Goal: Information Seeking & Learning: Find specific fact

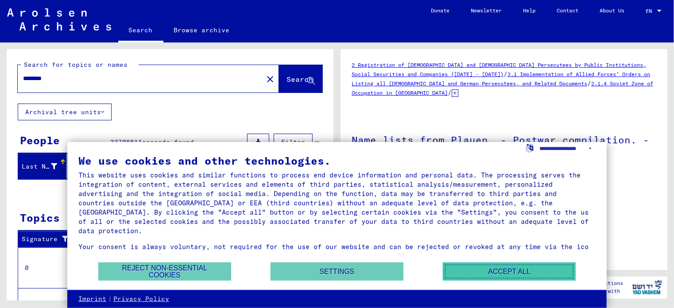
click at [532, 275] on button "Accept all" at bounding box center [509, 272] width 133 height 18
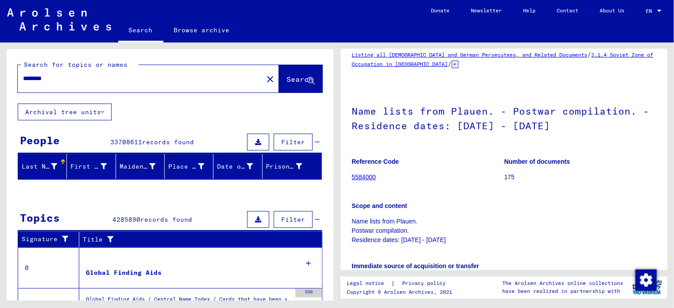
scroll to position [44, 0]
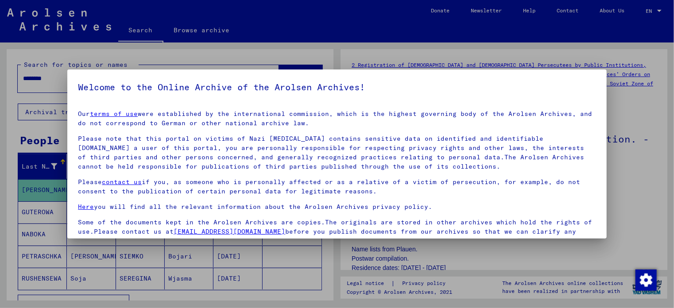
click at [625, 108] on div at bounding box center [337, 154] width 674 height 308
click at [322, 257] on div at bounding box center [337, 154] width 674 height 308
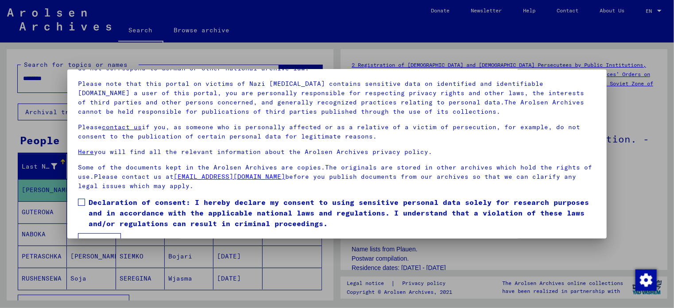
scroll to position [75, 0]
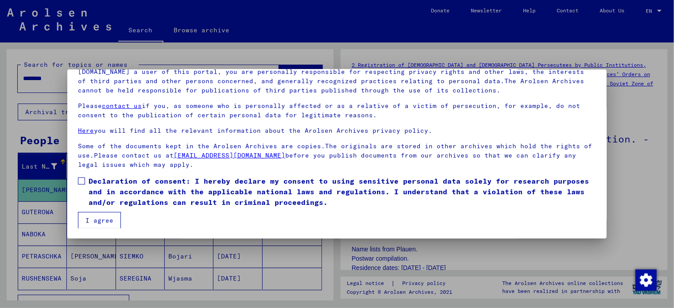
click at [89, 182] on span "Declaration of consent: I hereby declare my consent to using sensitive personal…" at bounding box center [342, 192] width 507 height 32
click at [95, 214] on button "I agree" at bounding box center [99, 220] width 43 height 17
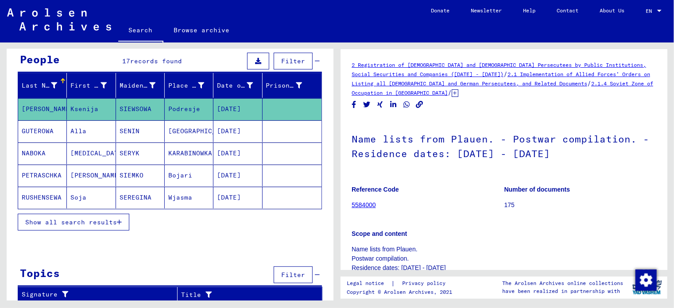
scroll to position [37, 0]
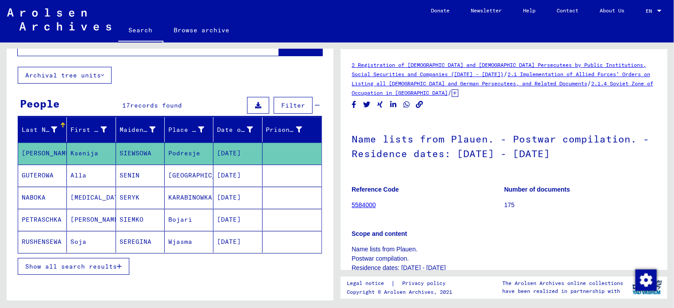
click at [98, 263] on span "Show all search results" at bounding box center [71, 267] width 92 height 8
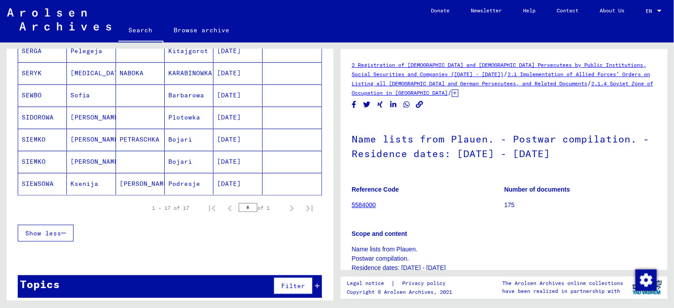
scroll to position [362, 0]
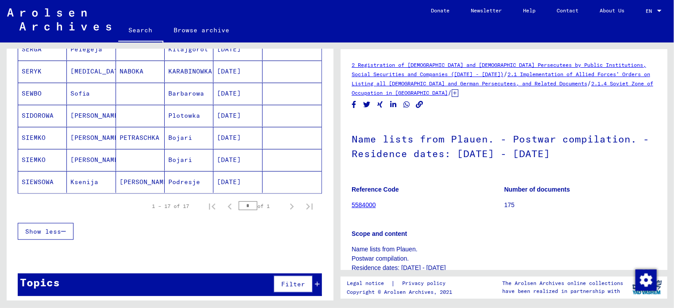
click at [31, 91] on mat-cell "SEWBO" at bounding box center [42, 94] width 49 height 22
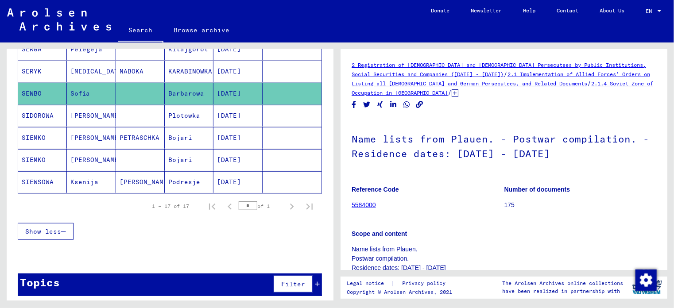
click at [32, 92] on mat-cell "SEWBO" at bounding box center [42, 94] width 49 height 22
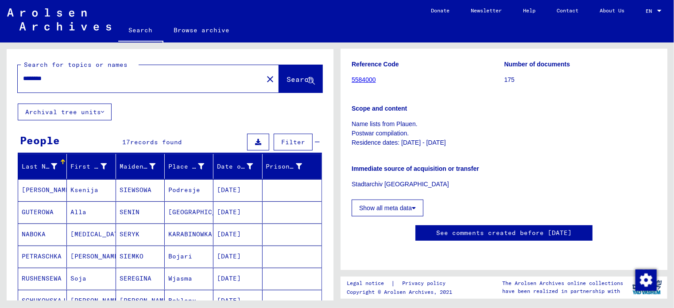
click at [156, 75] on input "********" at bounding box center [140, 78] width 235 height 9
drag, startPoint x: 69, startPoint y: 79, endPoint x: -4, endPoint y: 74, distance: 72.7
click at [0, 74] on html "Search Browse archive Donate Newsletter Help Contact About Us Search Browse arc…" at bounding box center [337, 154] width 674 height 308
click at [76, 78] on input "***" at bounding box center [140, 78] width 235 height 9
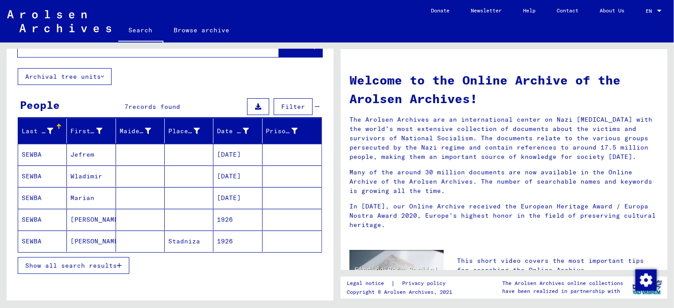
scroll to position [89, 0]
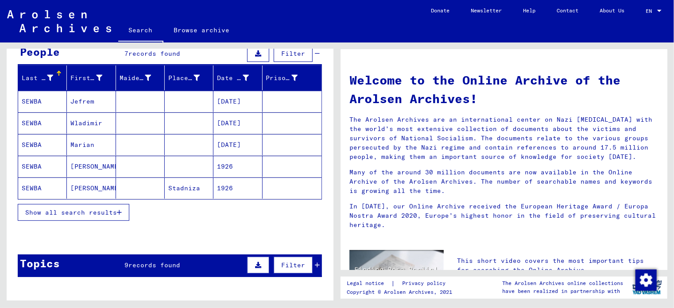
click at [79, 211] on span "Show all search results" at bounding box center [71, 213] width 92 height 8
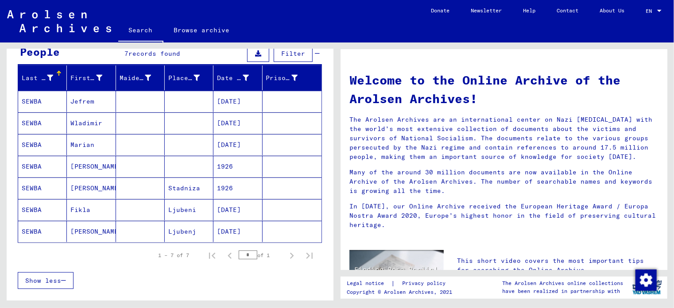
click at [54, 212] on mat-cell "SEWBA" at bounding box center [42, 209] width 49 height 21
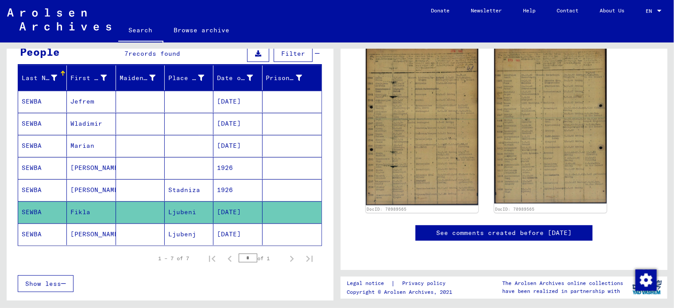
scroll to position [177, 0]
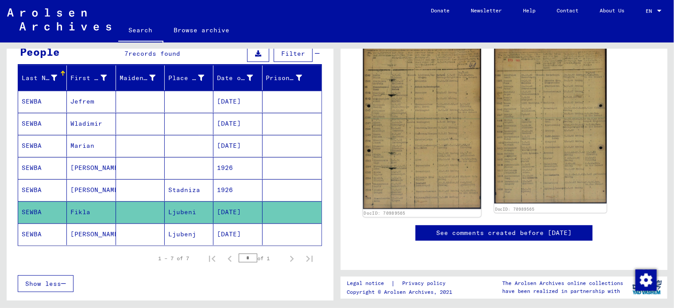
click at [408, 138] on img at bounding box center [422, 126] width 118 height 167
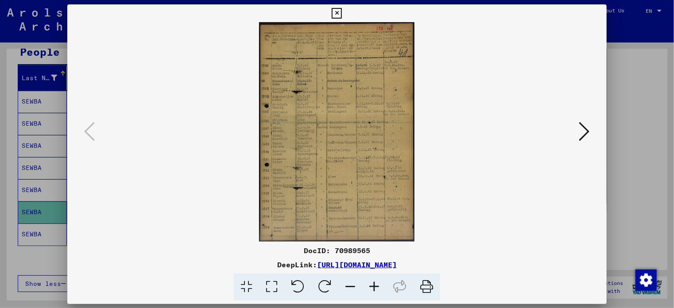
scroll to position [177, 0]
click at [371, 290] on icon at bounding box center [374, 287] width 24 height 27
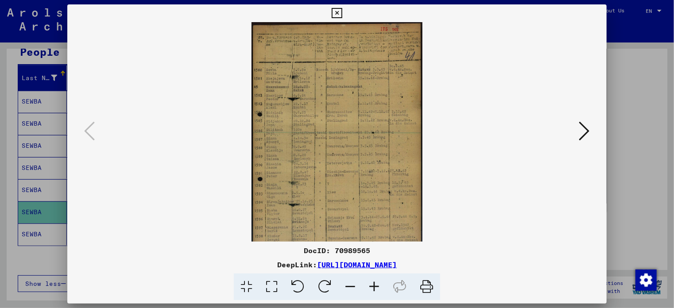
click at [371, 290] on icon at bounding box center [374, 287] width 24 height 27
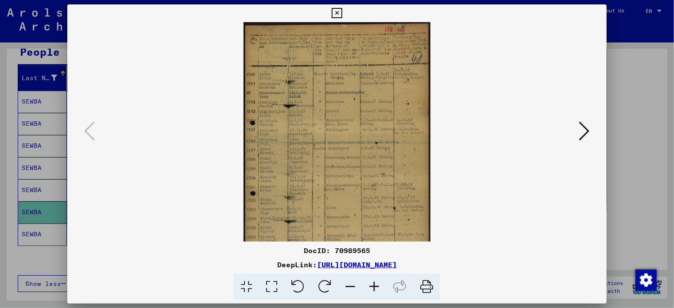
click at [371, 290] on icon at bounding box center [374, 287] width 24 height 27
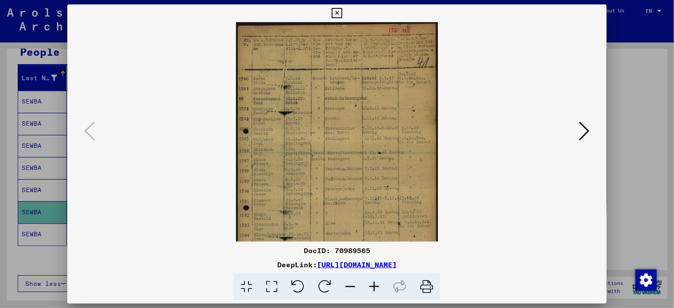
click at [371, 290] on icon at bounding box center [374, 287] width 24 height 27
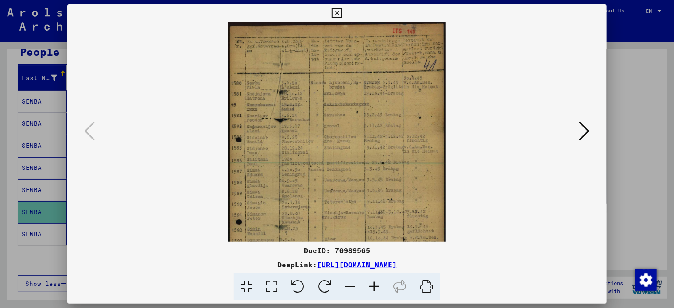
click at [371, 290] on icon at bounding box center [374, 287] width 24 height 27
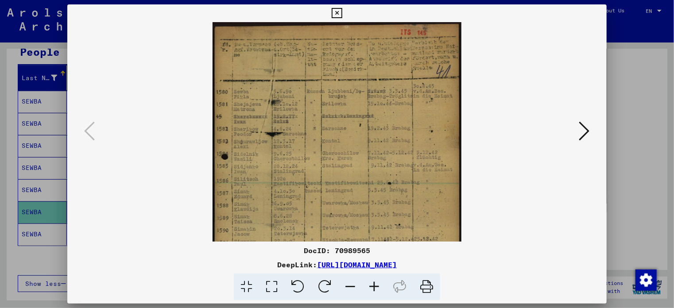
click at [371, 290] on icon at bounding box center [374, 287] width 24 height 27
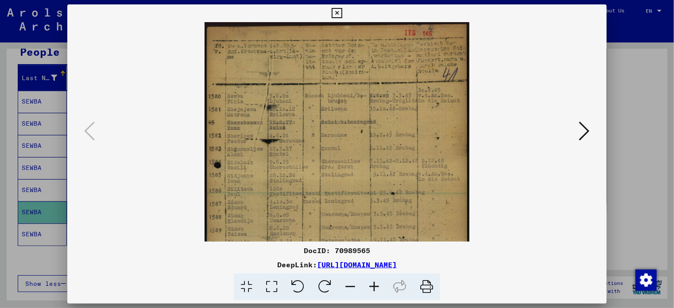
click at [371, 290] on icon at bounding box center [374, 287] width 24 height 27
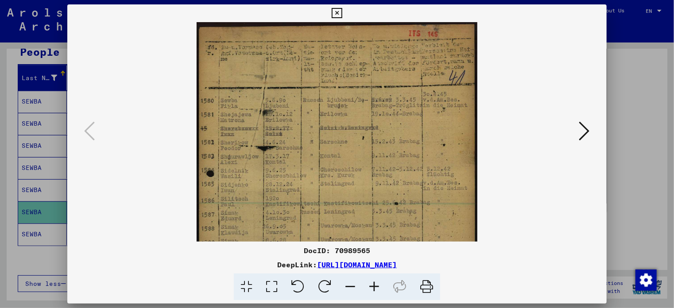
click at [371, 290] on icon at bounding box center [374, 287] width 24 height 27
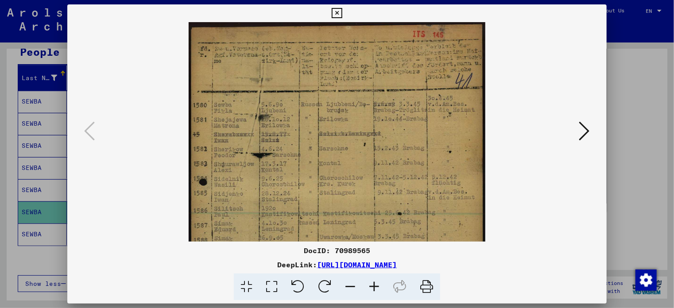
click at [371, 290] on icon at bounding box center [374, 287] width 24 height 27
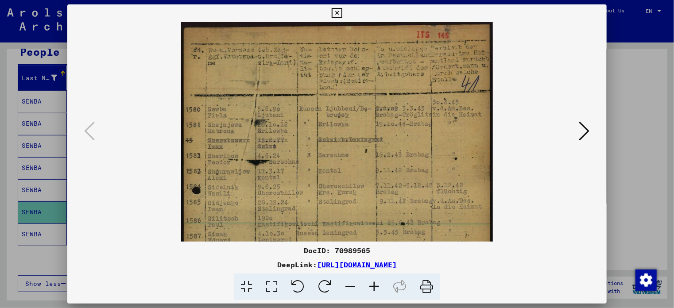
click at [371, 290] on icon at bounding box center [374, 287] width 24 height 27
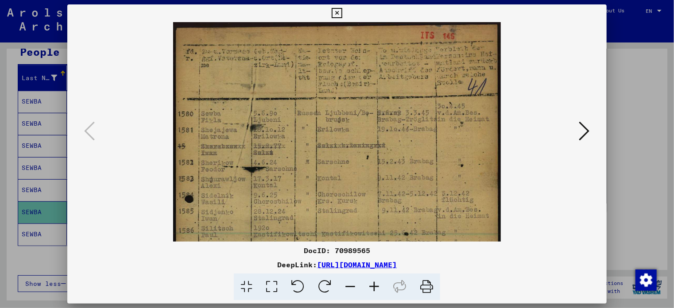
click at [371, 290] on icon at bounding box center [374, 287] width 24 height 27
click at [372, 290] on icon at bounding box center [374, 287] width 24 height 27
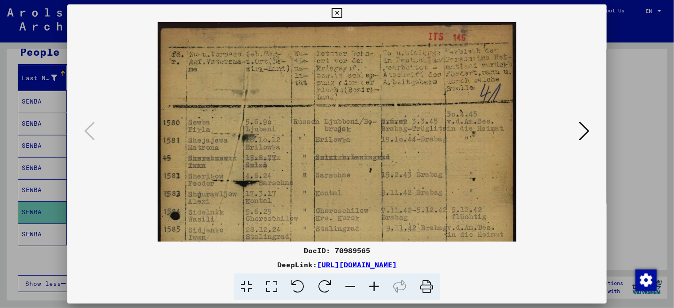
click at [372, 290] on icon at bounding box center [374, 287] width 24 height 27
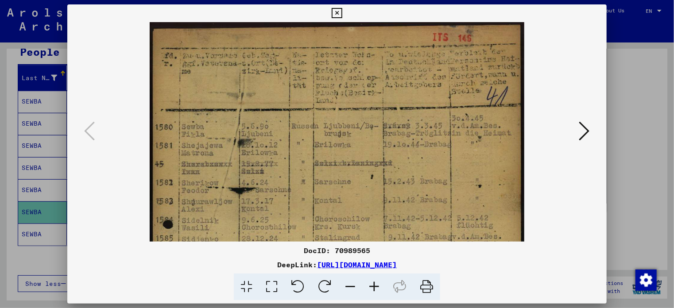
click at [579, 132] on icon at bounding box center [584, 130] width 11 height 21
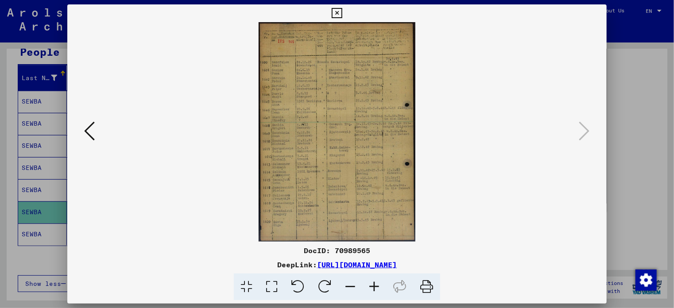
click at [377, 287] on icon at bounding box center [374, 287] width 24 height 27
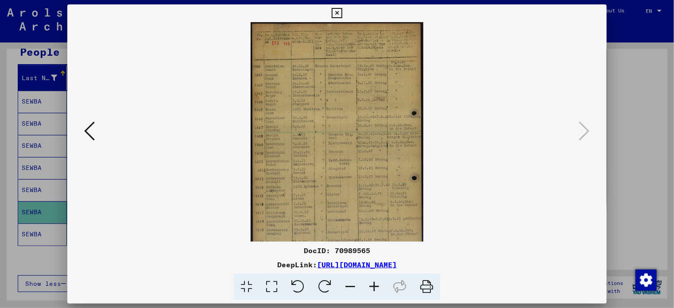
click at [377, 287] on icon at bounding box center [374, 287] width 24 height 27
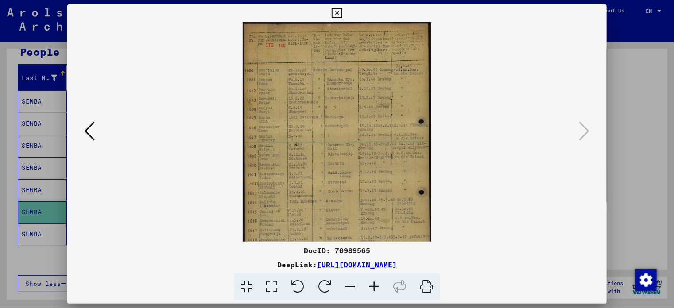
click at [377, 287] on icon at bounding box center [374, 287] width 24 height 27
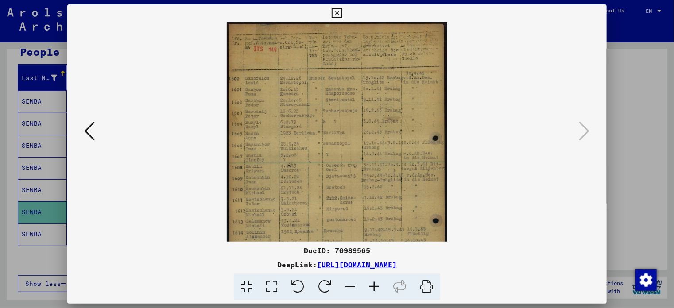
click at [377, 287] on icon at bounding box center [374, 287] width 24 height 27
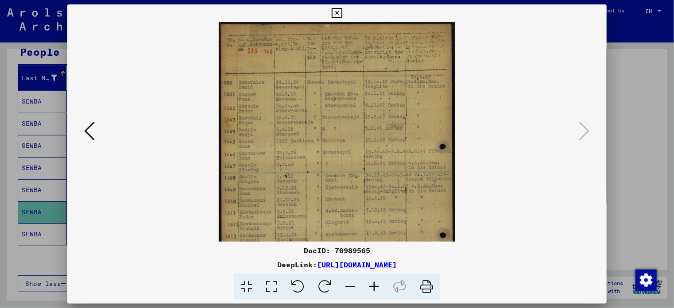
click at [377, 287] on icon at bounding box center [374, 287] width 24 height 27
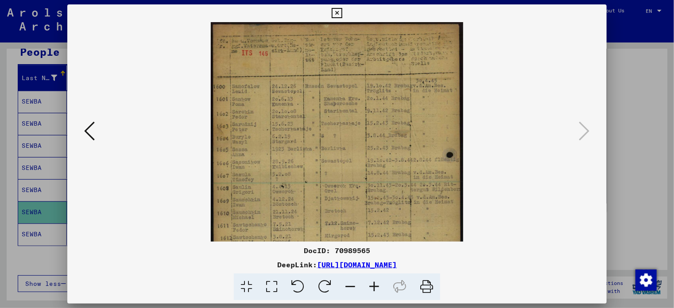
click at [377, 287] on icon at bounding box center [374, 287] width 24 height 27
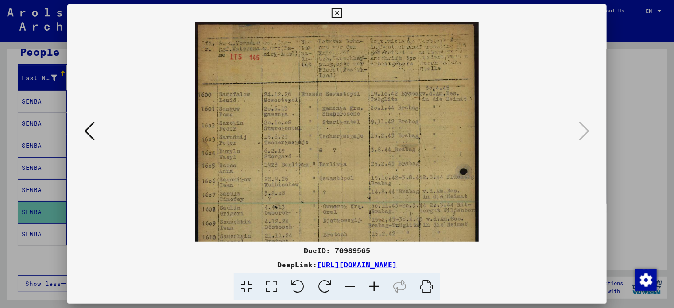
click at [377, 287] on icon at bounding box center [374, 287] width 24 height 27
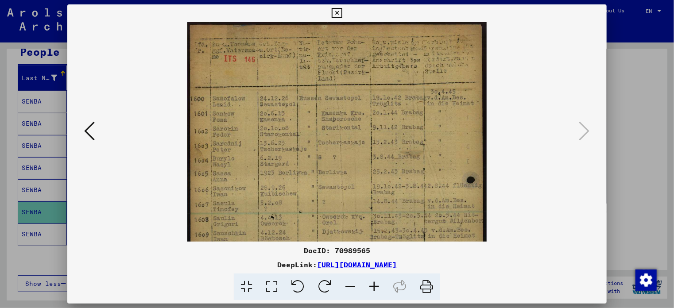
click at [377, 287] on icon at bounding box center [374, 287] width 24 height 27
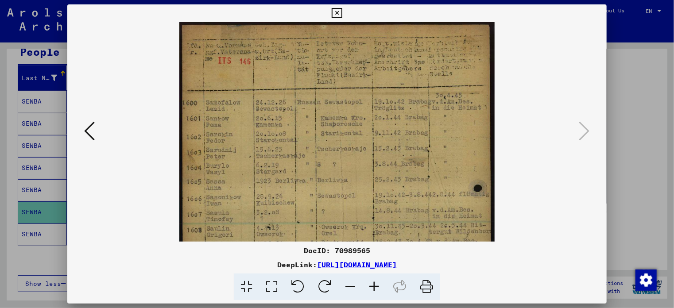
click at [377, 287] on icon at bounding box center [374, 287] width 24 height 27
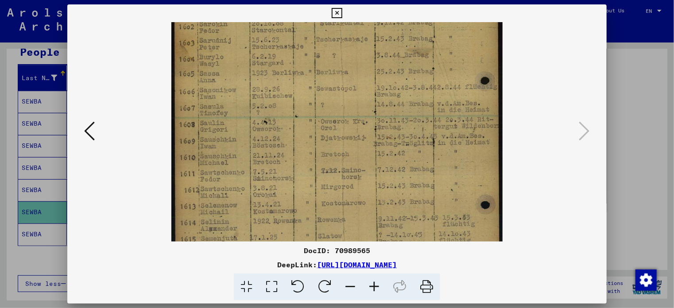
scroll to position [122, 0]
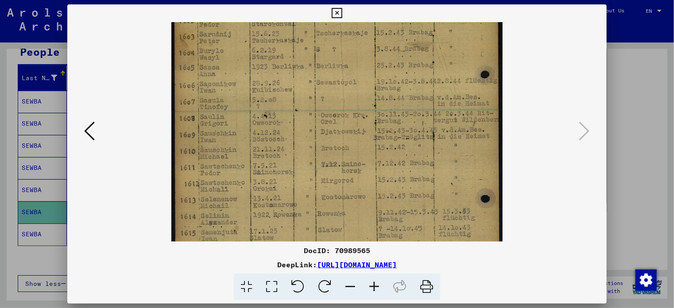
drag, startPoint x: 338, startPoint y: 207, endPoint x: 375, endPoint y: 87, distance: 124.9
click at [375, 87] on img at bounding box center [336, 131] width 331 height 463
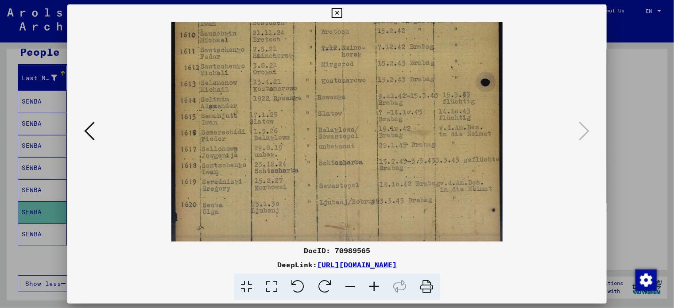
scroll to position [244, 0]
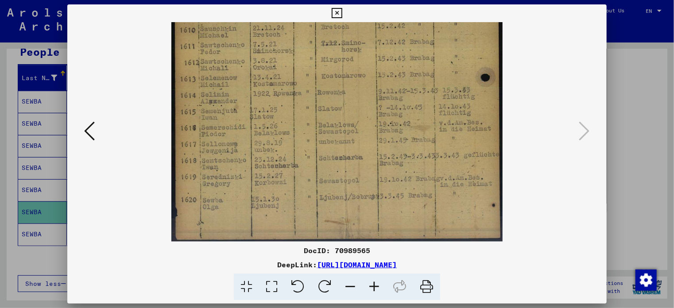
drag, startPoint x: 343, startPoint y: 207, endPoint x: 384, endPoint y: 74, distance: 138.6
click at [384, 74] on img at bounding box center [336, 10] width 331 height 463
click at [333, 12] on icon at bounding box center [337, 13] width 10 height 11
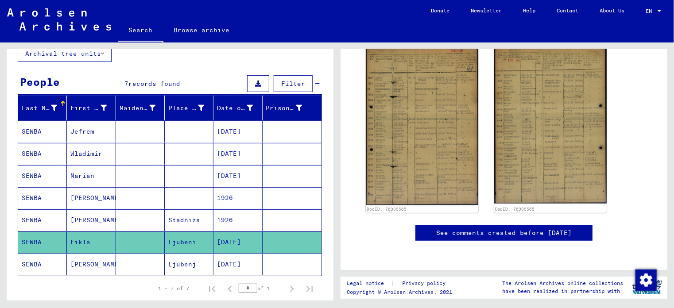
scroll to position [44, 0]
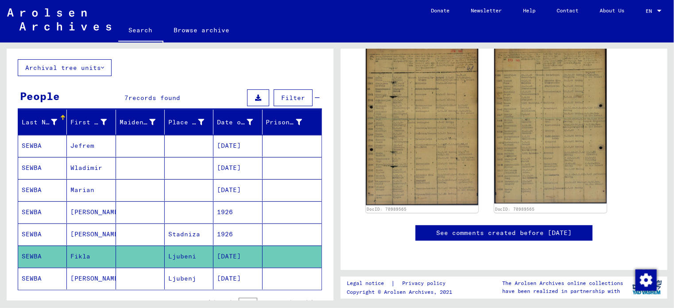
click at [218, 143] on mat-cell "[DATE]" at bounding box center [237, 146] width 49 height 22
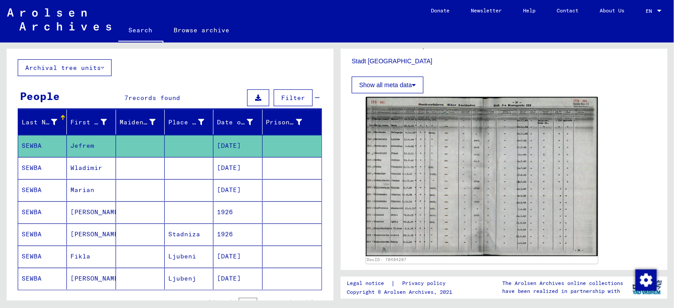
scroll to position [177, 0]
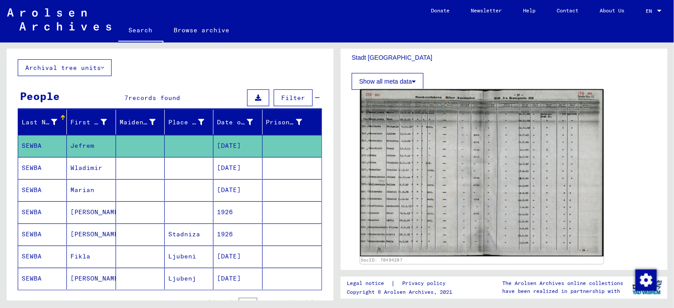
click at [486, 198] on img at bounding box center [482, 172] width 244 height 167
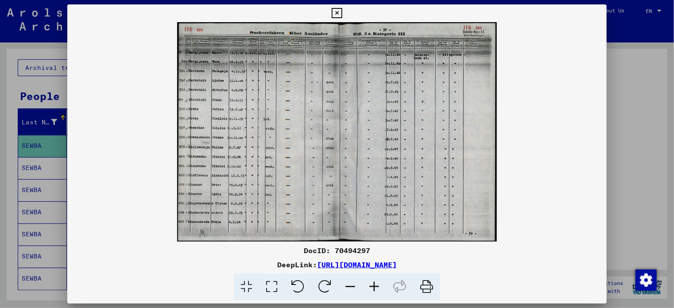
click at [374, 281] on icon at bounding box center [374, 287] width 24 height 27
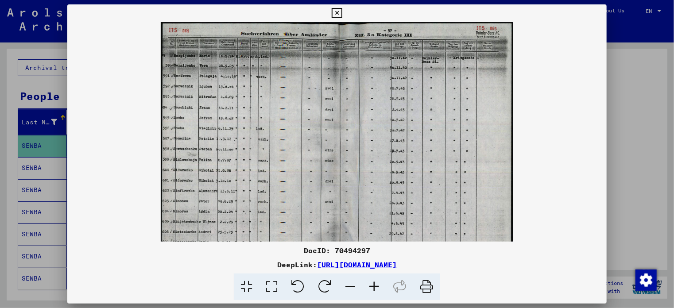
click at [374, 281] on icon at bounding box center [374, 287] width 24 height 27
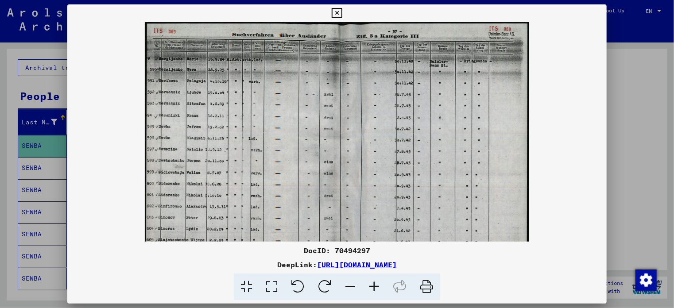
click at [374, 281] on icon at bounding box center [374, 287] width 24 height 27
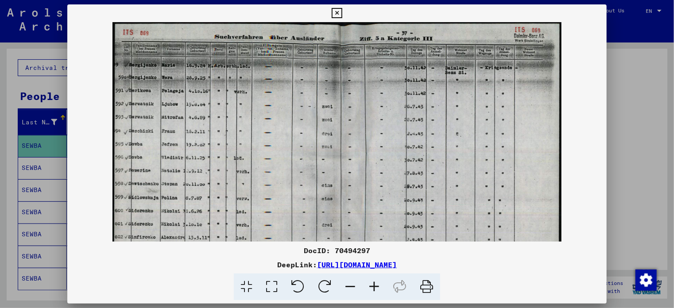
click at [374, 281] on icon at bounding box center [374, 287] width 24 height 27
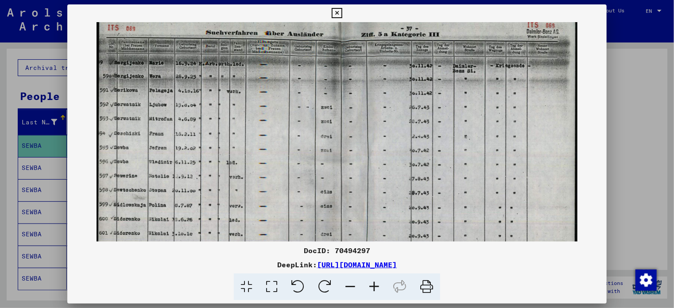
scroll to position [4, 0]
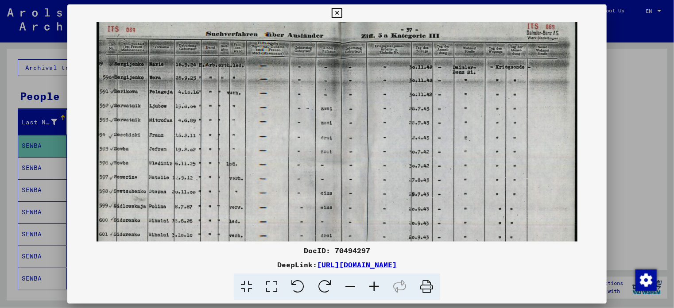
drag, startPoint x: 257, startPoint y: 166, endPoint x: 361, endPoint y: 162, distance: 104.6
click at [361, 162] on img at bounding box center [337, 183] width 481 height 330
click at [337, 10] on icon at bounding box center [337, 13] width 10 height 11
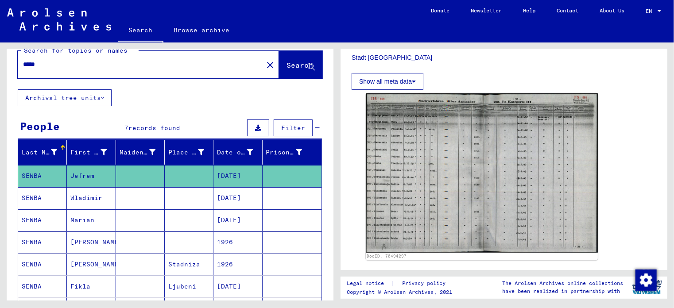
scroll to position [0, 0]
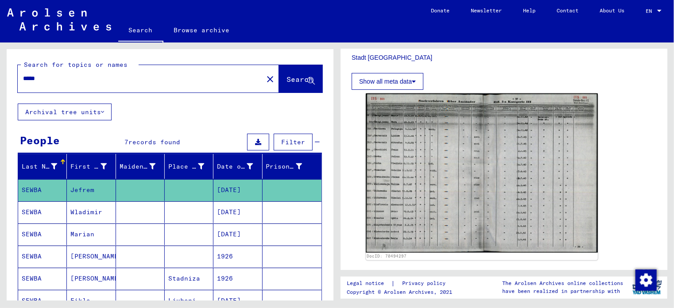
click at [56, 82] on input "*****" at bounding box center [140, 78] width 235 height 9
click at [286, 75] on span "Search" at bounding box center [299, 79] width 27 height 9
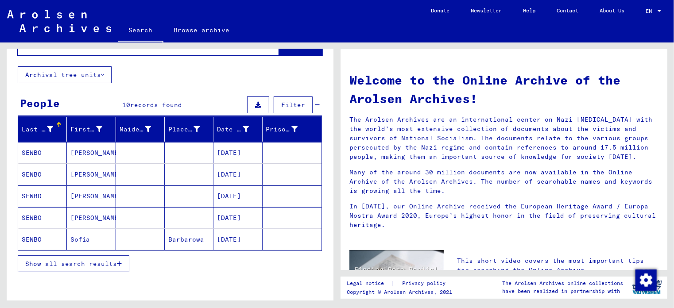
scroll to position [89, 0]
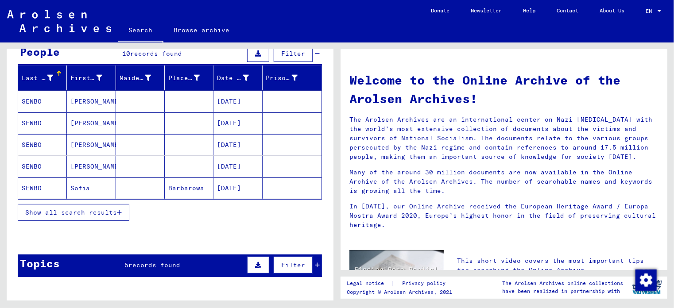
click at [90, 212] on span "Show all search results" at bounding box center [71, 213] width 92 height 8
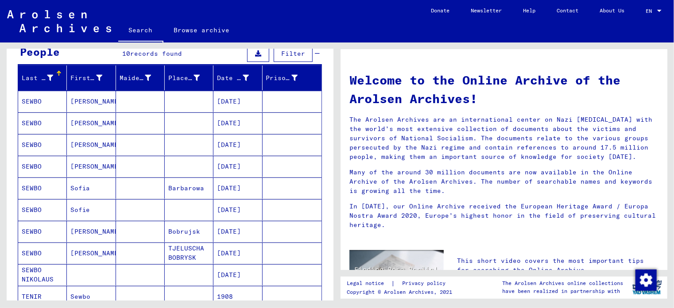
scroll to position [133, 0]
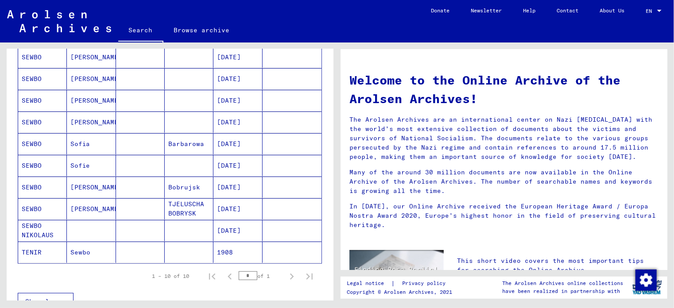
click at [39, 226] on mat-cell "SEWBO NIKOLAUS" at bounding box center [42, 230] width 49 height 21
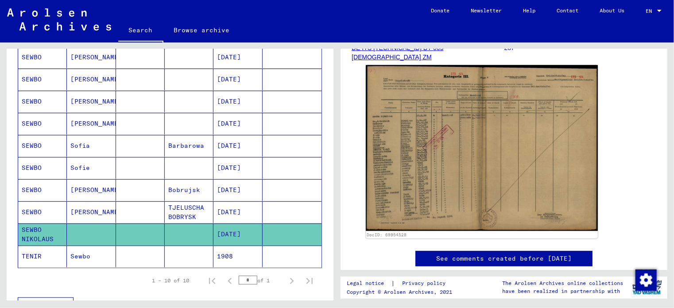
scroll to position [221, 0]
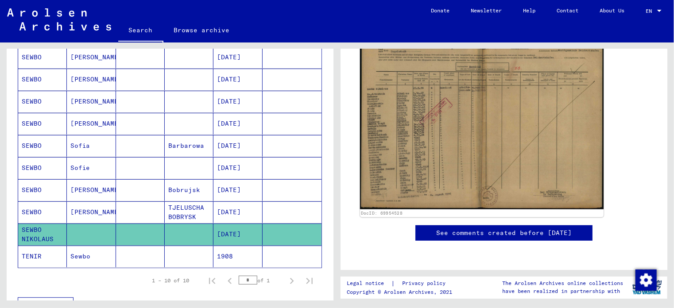
click at [401, 111] on img at bounding box center [482, 122] width 244 height 174
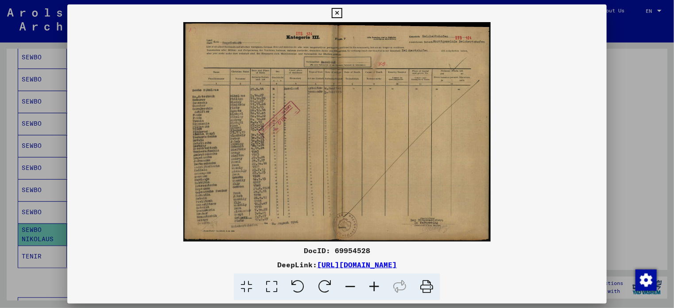
click at [369, 283] on icon at bounding box center [374, 287] width 24 height 27
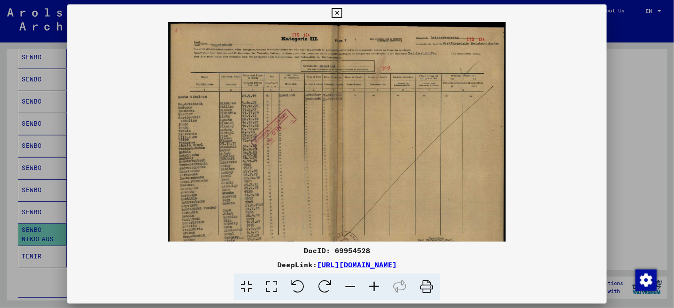
click at [372, 286] on icon at bounding box center [374, 287] width 24 height 27
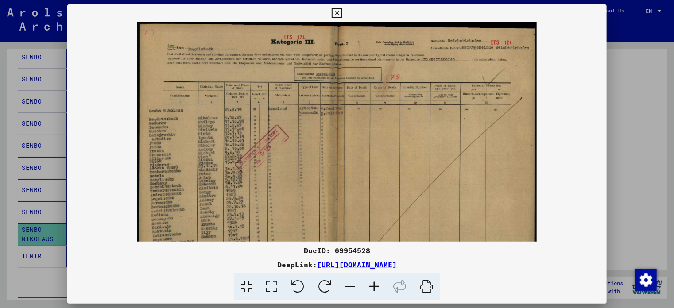
click at [372, 286] on icon at bounding box center [374, 287] width 24 height 27
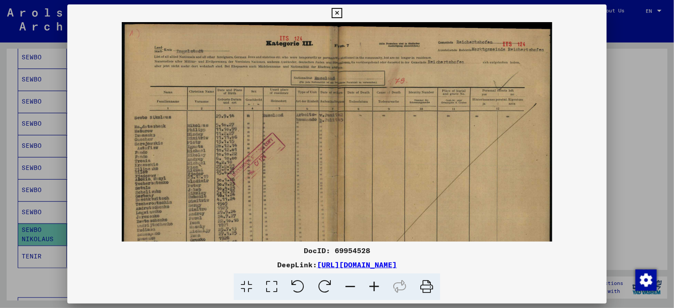
click at [372, 286] on icon at bounding box center [374, 287] width 24 height 27
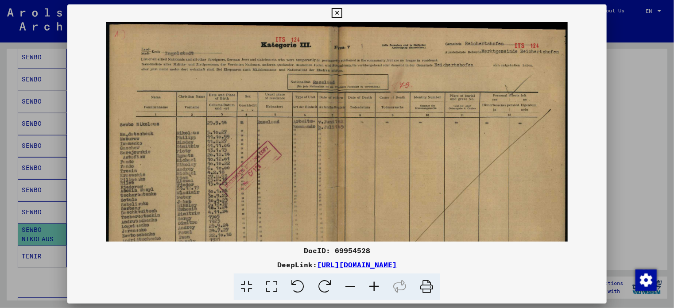
click at [372, 286] on icon at bounding box center [374, 287] width 24 height 27
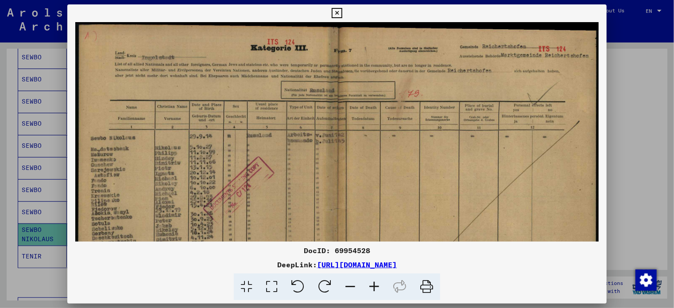
click at [372, 286] on icon at bounding box center [374, 287] width 24 height 27
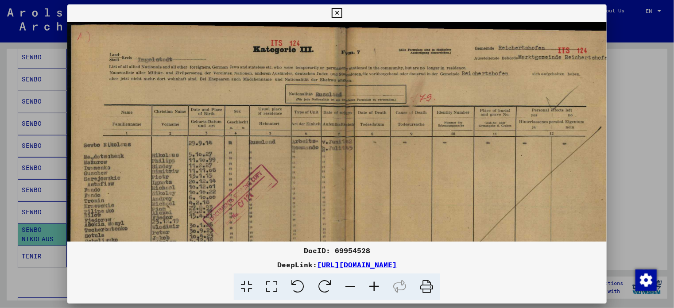
click at [372, 286] on icon at bounding box center [374, 287] width 24 height 27
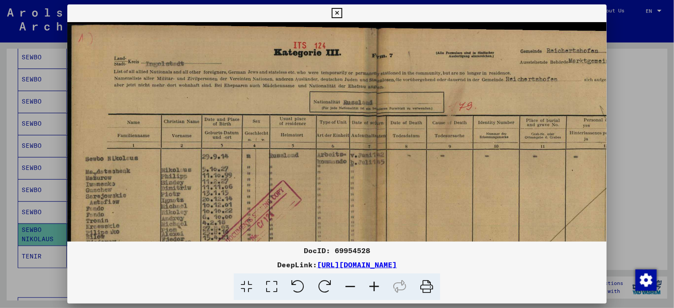
click at [372, 286] on icon at bounding box center [374, 287] width 24 height 27
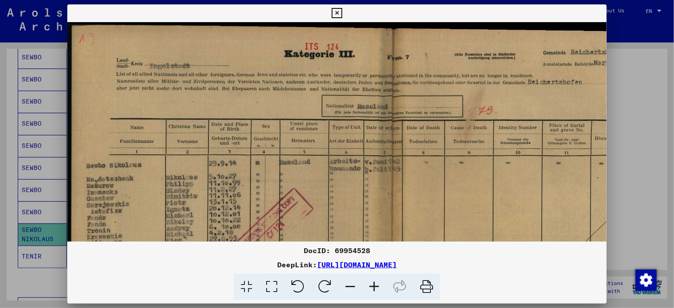
click at [372, 286] on icon at bounding box center [374, 287] width 24 height 27
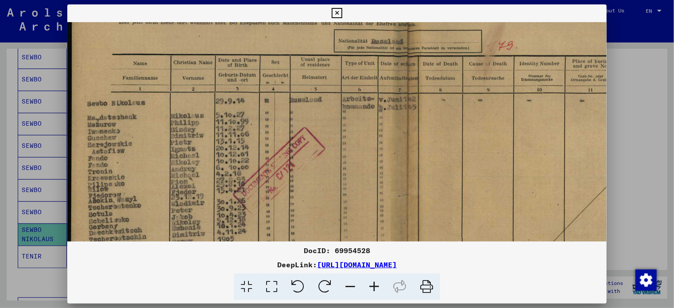
scroll to position [84, 0]
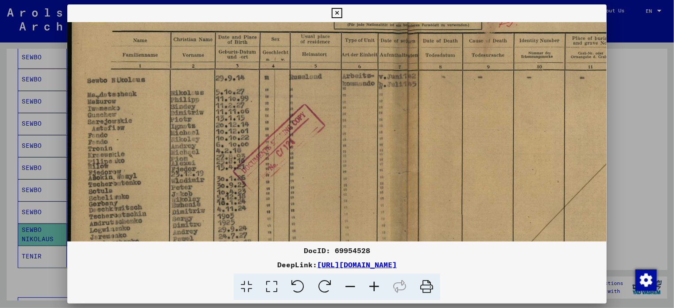
drag, startPoint x: 239, startPoint y: 194, endPoint x: 252, endPoint y: 104, distance: 91.7
click at [252, 104] on img at bounding box center [406, 172] width 678 height 485
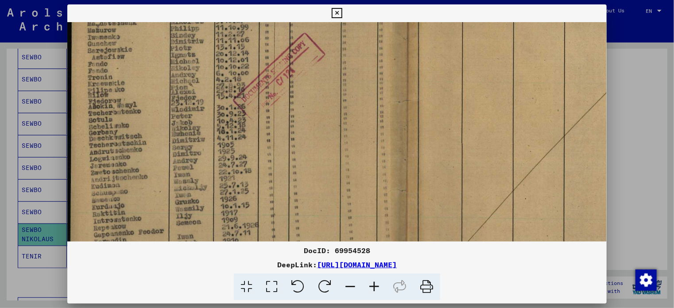
drag, startPoint x: 259, startPoint y: 173, endPoint x: 277, endPoint y: 114, distance: 61.9
click at [277, 114] on img at bounding box center [406, 101] width 678 height 485
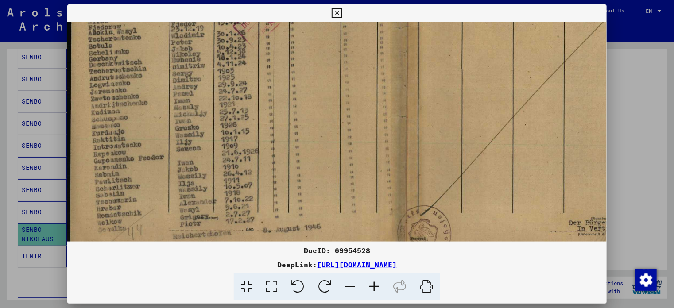
scroll to position [237, 0]
drag, startPoint x: 278, startPoint y: 166, endPoint x: 285, endPoint y: 130, distance: 36.9
click at [285, 130] on img at bounding box center [406, 27] width 678 height 485
drag, startPoint x: 340, startPoint y: 12, endPoint x: 321, endPoint y: 33, distance: 28.5
click at [338, 12] on icon at bounding box center [337, 13] width 10 height 11
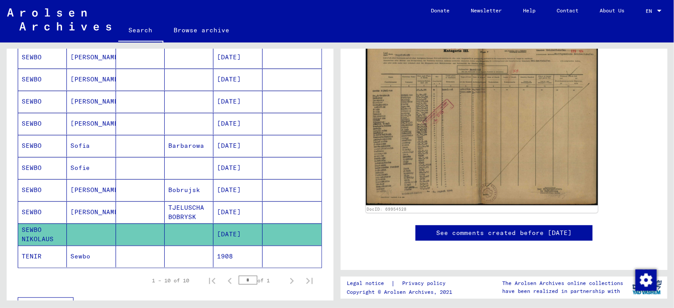
click at [55, 163] on mat-cell "SEWBO" at bounding box center [42, 168] width 49 height 22
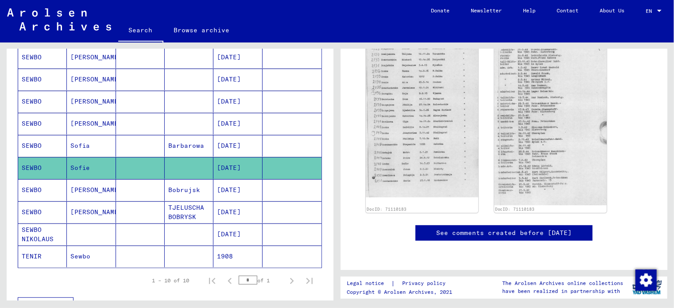
scroll to position [177, 0]
click at [431, 131] on img at bounding box center [422, 116] width 118 height 169
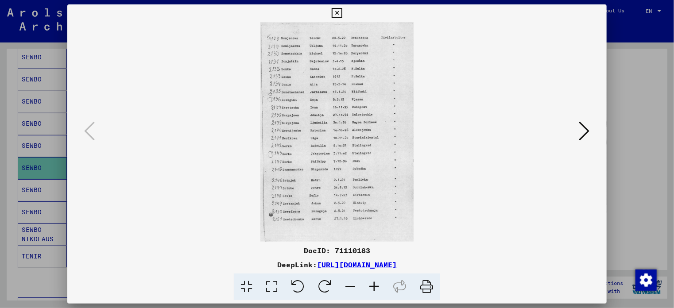
click at [376, 287] on icon at bounding box center [374, 287] width 24 height 27
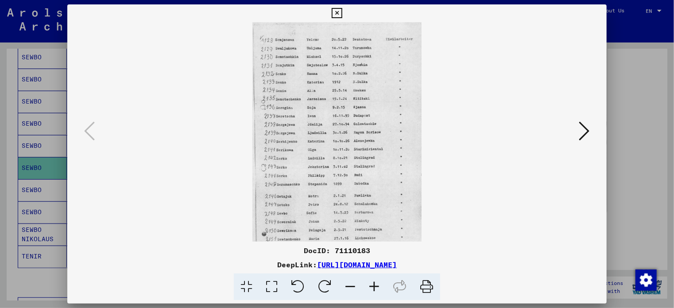
click at [376, 287] on icon at bounding box center [374, 287] width 24 height 27
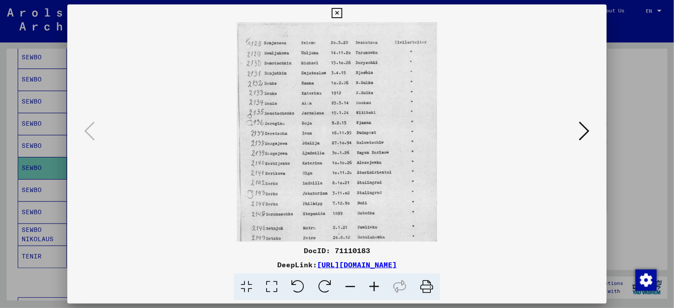
click at [376, 287] on icon at bounding box center [374, 287] width 24 height 27
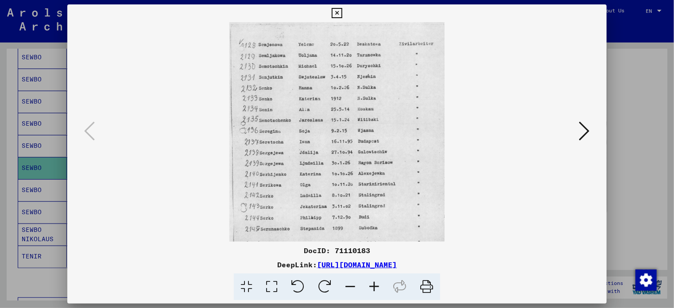
click at [376, 287] on icon at bounding box center [374, 287] width 24 height 27
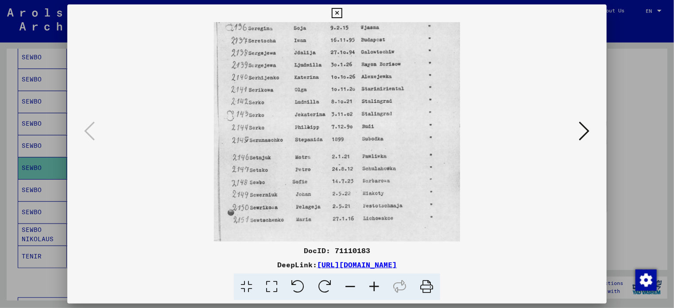
scroll to position [121, 0]
drag, startPoint x: 352, startPoint y: 201, endPoint x: 364, endPoint y: 83, distance: 119.3
click at [364, 83] on img at bounding box center [337, 77] width 247 height 352
click at [591, 129] on button at bounding box center [584, 131] width 16 height 25
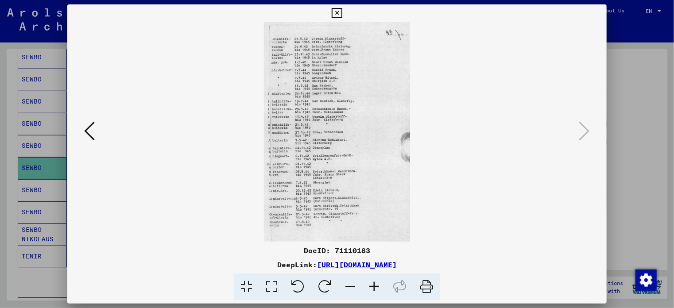
click at [377, 285] on icon at bounding box center [374, 287] width 24 height 27
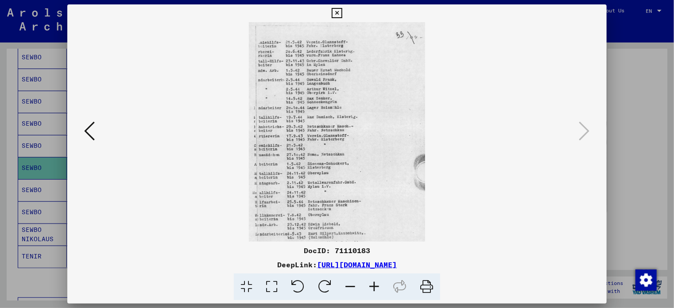
click at [377, 285] on icon at bounding box center [374, 287] width 24 height 27
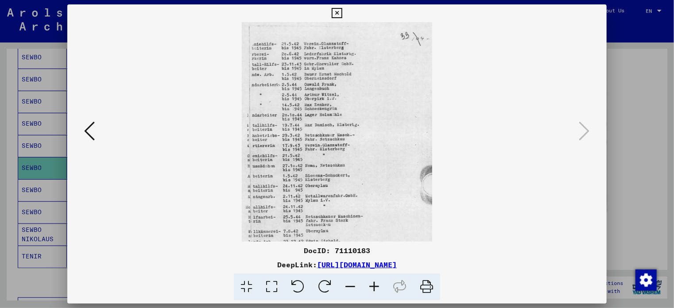
click at [377, 285] on icon at bounding box center [374, 287] width 24 height 27
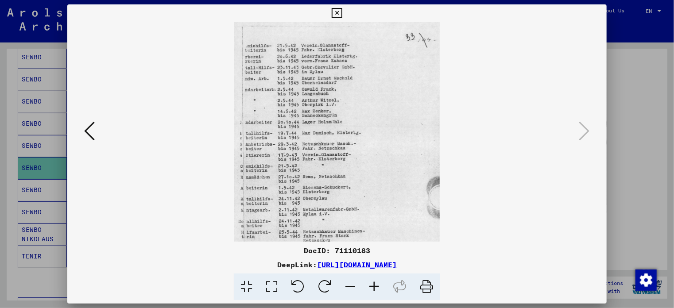
click at [377, 285] on icon at bounding box center [374, 287] width 24 height 27
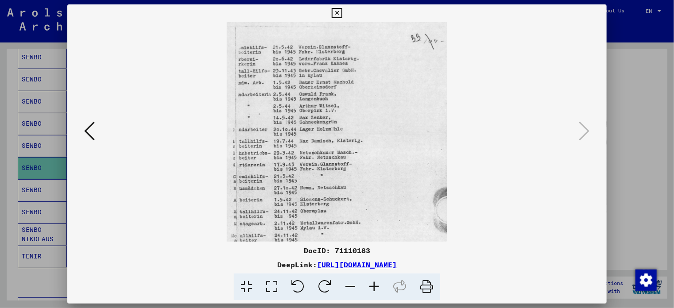
click at [377, 285] on icon at bounding box center [374, 287] width 24 height 27
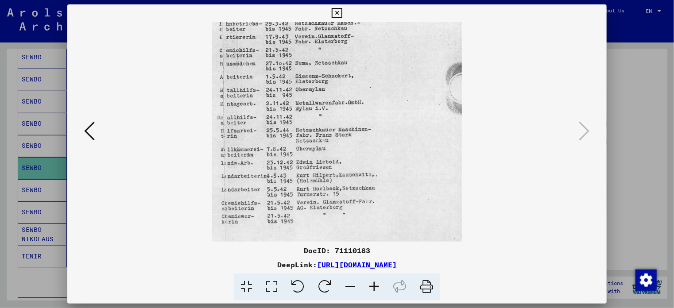
scroll to position [150, 0]
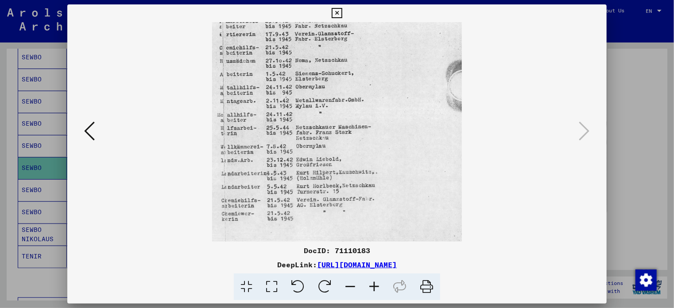
drag, startPoint x: 362, startPoint y: 177, endPoint x: 385, endPoint y: 30, distance: 149.2
click at [385, 30] on img at bounding box center [337, 59] width 250 height 375
click at [334, 13] on icon at bounding box center [337, 13] width 10 height 11
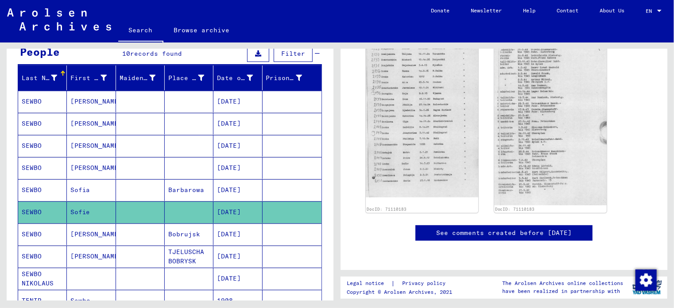
scroll to position [0, 0]
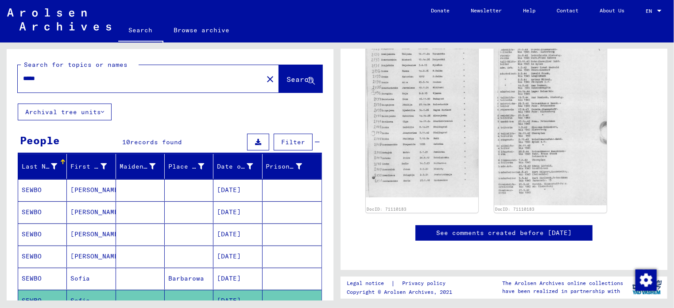
click at [31, 76] on input "*****" at bounding box center [140, 78] width 235 height 9
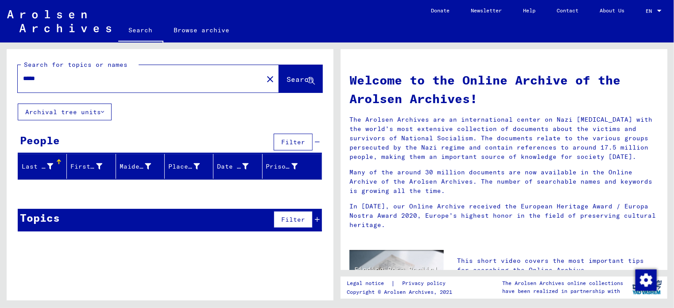
click at [312, 80] on icon at bounding box center [311, 81] width 8 height 8
click at [50, 79] on input "*****" at bounding box center [137, 78] width 229 height 9
click at [46, 144] on div "People" at bounding box center [40, 140] width 40 height 16
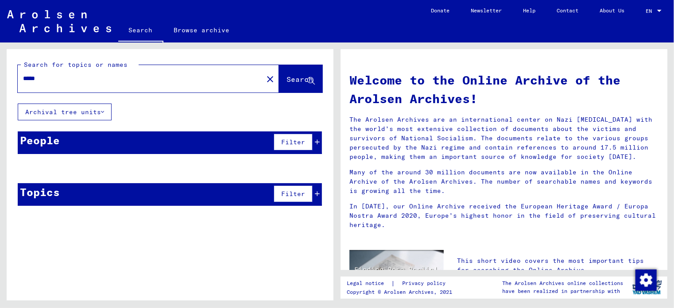
click at [46, 144] on div "People" at bounding box center [40, 140] width 40 height 16
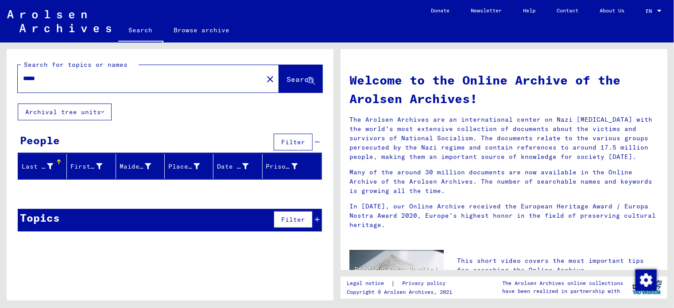
click at [45, 214] on div "Topics" at bounding box center [40, 218] width 40 height 16
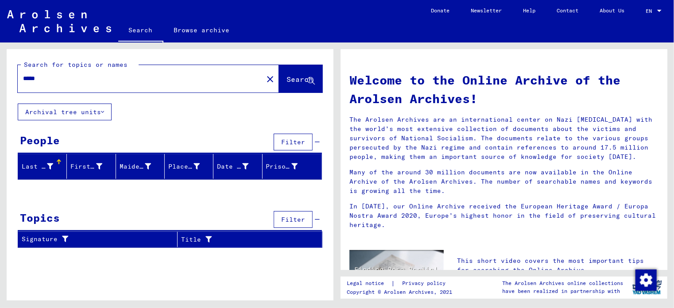
click at [44, 214] on div "Topics" at bounding box center [40, 218] width 40 height 16
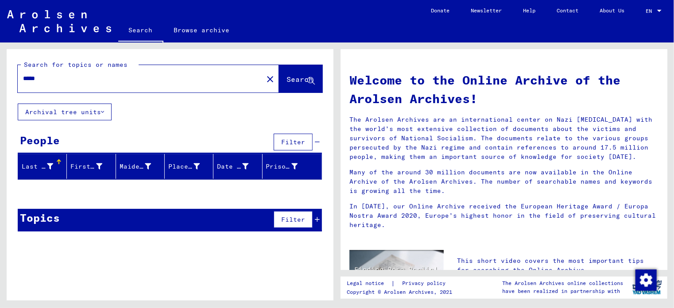
drag, startPoint x: 35, startPoint y: 79, endPoint x: 30, endPoint y: 79, distance: 5.3
click at [30, 79] on input "*****" at bounding box center [137, 78] width 229 height 9
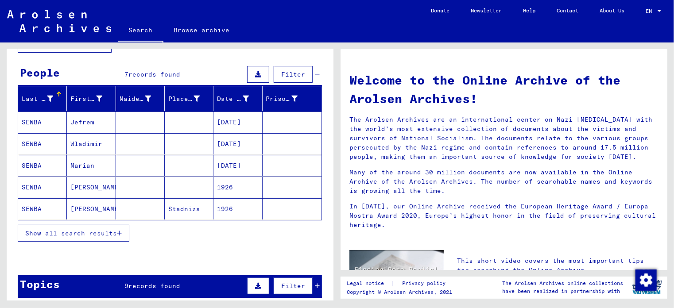
scroll to position [133, 0]
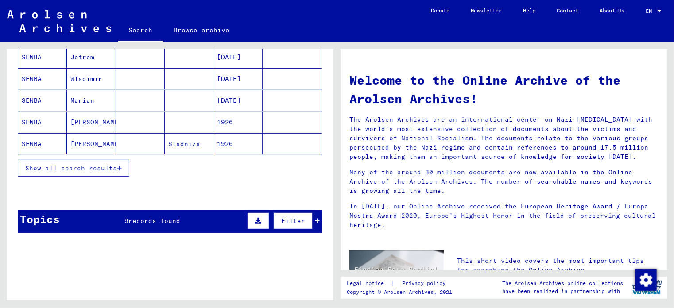
click at [143, 224] on div "Topics 9 records found Filter" at bounding box center [170, 221] width 304 height 23
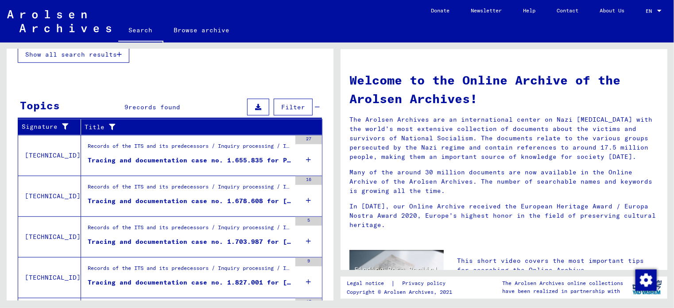
scroll to position [266, 0]
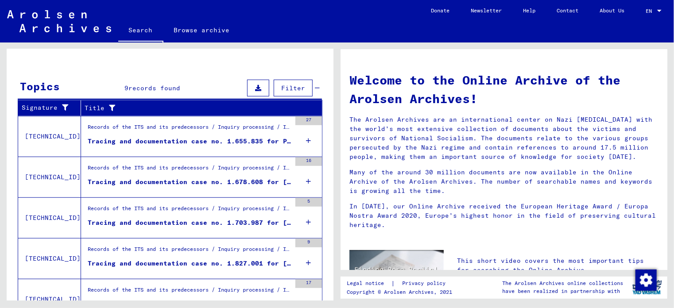
click at [203, 137] on div "Tracing and documentation case no. 1.655.835 for PAPRUGA, ANTOLJA born [DEMOGRA…" at bounding box center [189, 141] width 203 height 9
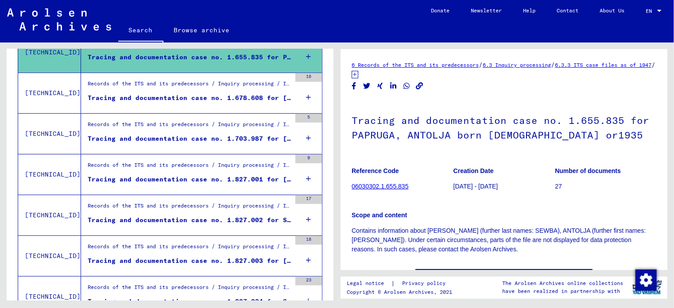
scroll to position [177, 0]
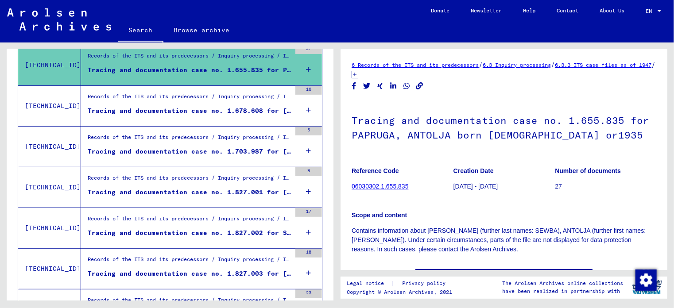
click at [176, 95] on div "Records of the ITS and its predecessors / Inquiry processing / ITS case files a…" at bounding box center [189, 99] width 203 height 12
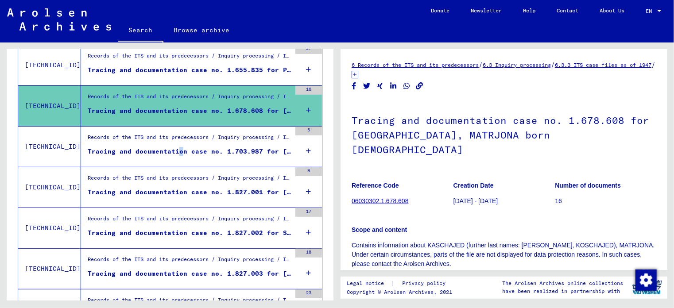
click at [175, 153] on div "Tracing and documentation case no. 1.703.987 for [GEOGRAPHIC_DATA], [PERSON_NAM…" at bounding box center [189, 151] width 203 height 9
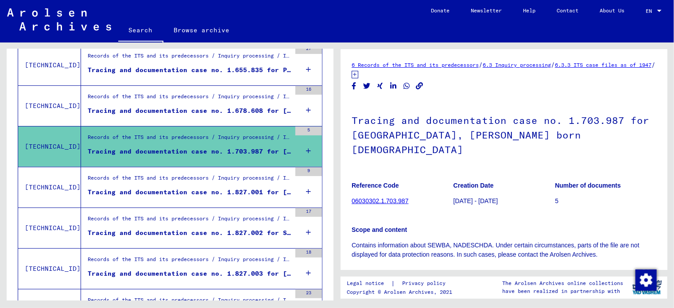
click at [172, 188] on div "Tracing and documentation case no. 1.827.001 for [PERSON_NAME]" at bounding box center [189, 192] width 203 height 9
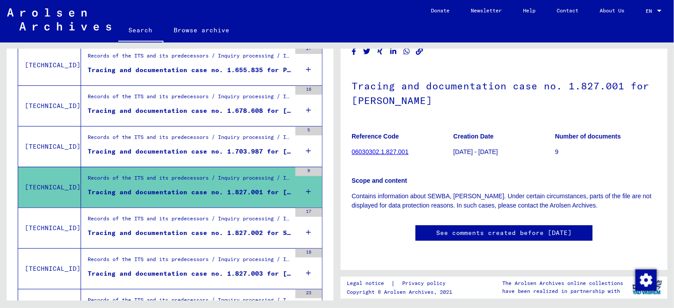
scroll to position [89, 0]
click at [159, 226] on mat-grid-list "Records of the ITS and its predecessors / Inquiry processing / ITS case files a…" at bounding box center [189, 228] width 203 height 27
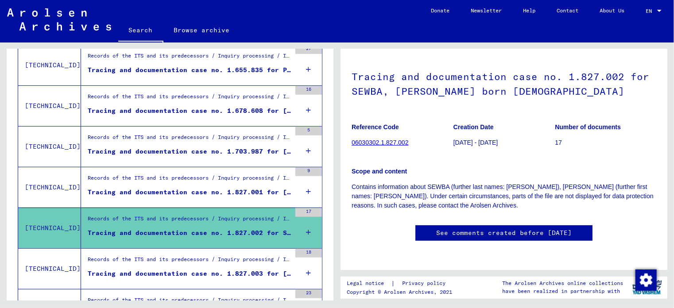
scroll to position [221, 0]
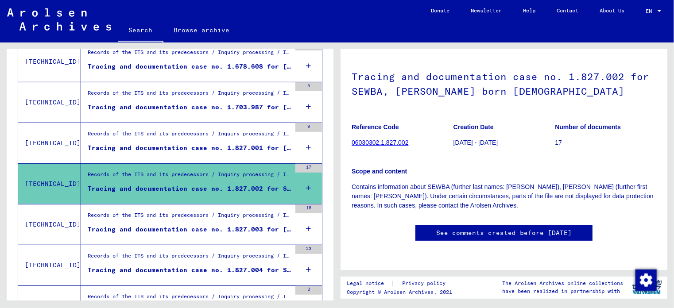
click at [146, 221] on div "Records of the ITS and its predecessors / Inquiry processing / ITS case files a…" at bounding box center [189, 217] width 203 height 12
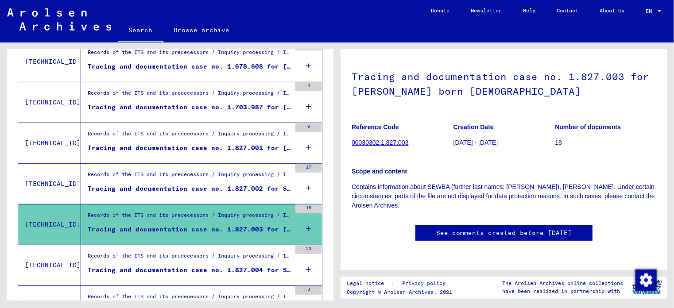
scroll to position [44, 0]
click at [128, 257] on div "Records of the ITS and its predecessors / Inquiry processing / ITS case files a…" at bounding box center [189, 258] width 203 height 12
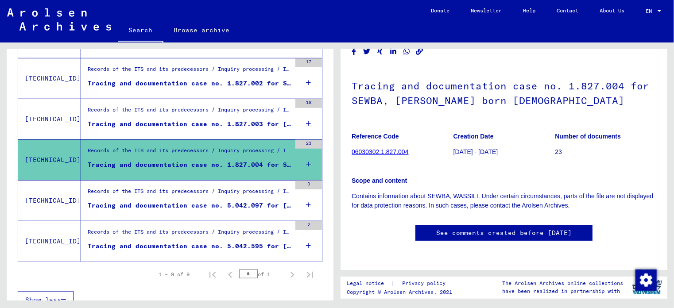
scroll to position [337, 0]
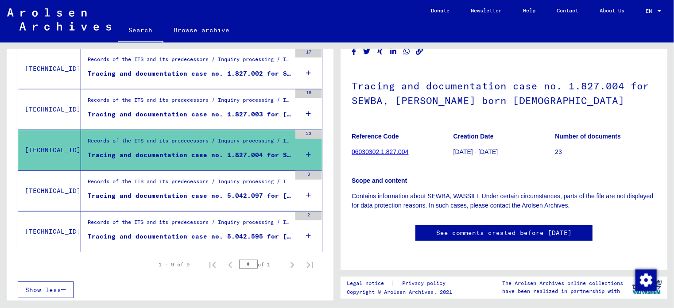
click at [243, 191] on div "Tracing and documentation case no. 5.042.097 for [PERSON_NAME] born [DEMOGRAPHI…" at bounding box center [189, 195] width 203 height 9
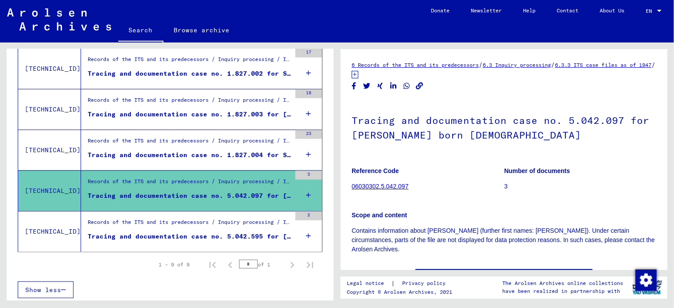
click at [214, 232] on div "Tracing and documentation case no. 5.042.595 for [GEOGRAPHIC_DATA][PERSON_NAME]…" at bounding box center [189, 236] width 203 height 9
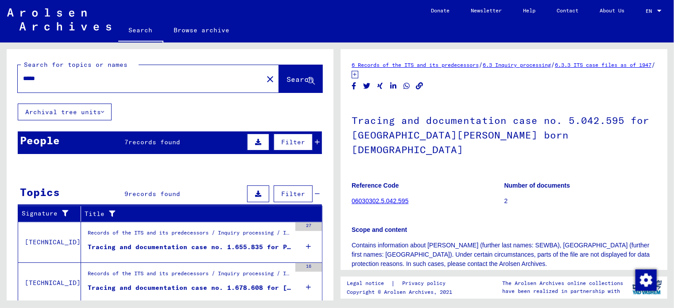
click at [76, 77] on input "*****" at bounding box center [140, 78] width 235 height 9
click at [286, 77] on span "Search" at bounding box center [299, 79] width 27 height 9
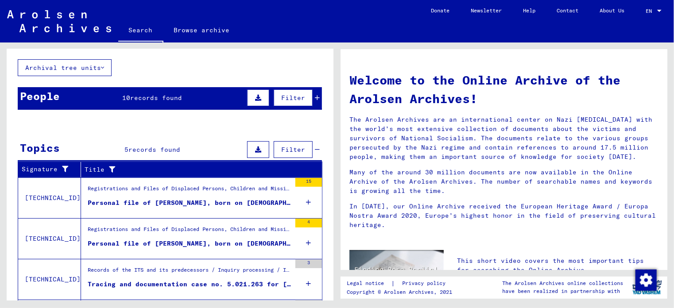
scroll to position [89, 0]
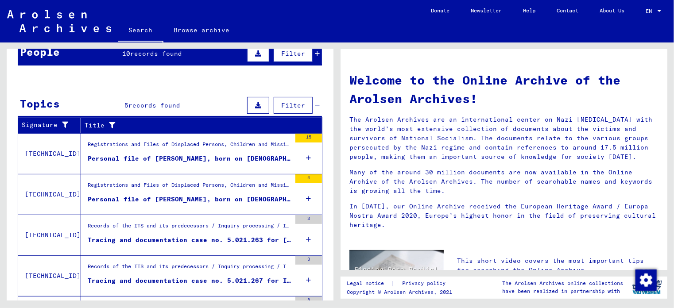
click at [211, 230] on div "Records of the ITS and its predecessors / Inquiry processing / ITS case files a…" at bounding box center [189, 228] width 203 height 12
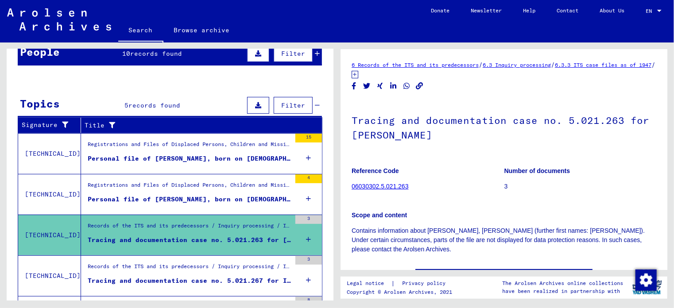
click at [191, 268] on div "Records of the ITS and its predecessors / Inquiry processing / ITS case files a…" at bounding box center [189, 269] width 203 height 12
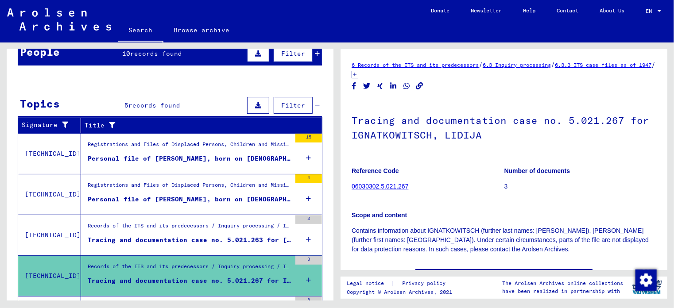
scroll to position [133, 0]
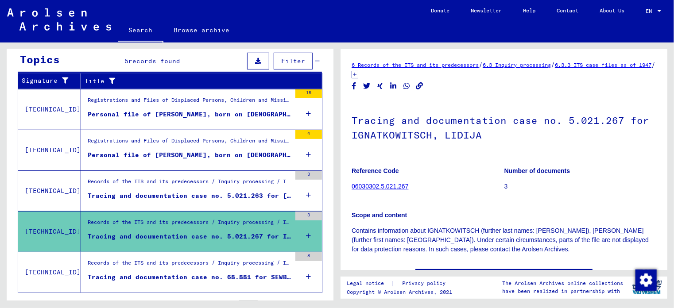
click at [160, 191] on div "Tracing and documentation case no. 5.021.263 for [PERSON_NAME]" at bounding box center [189, 195] width 203 height 9
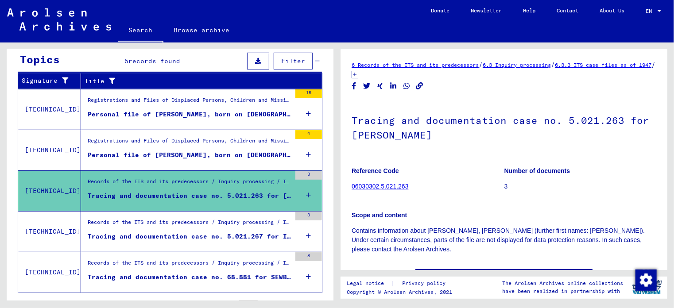
click at [219, 229] on figure "Records of the ITS and its predecessors / Inquiry processing / ITS case files a…" at bounding box center [189, 224] width 203 height 13
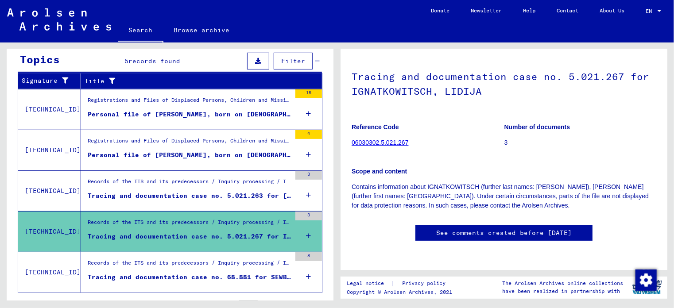
scroll to position [177, 0]
click at [241, 204] on div "Records of the ITS and its predecessors / Inquiry processing / ITS case files a…" at bounding box center [186, 191] width 210 height 40
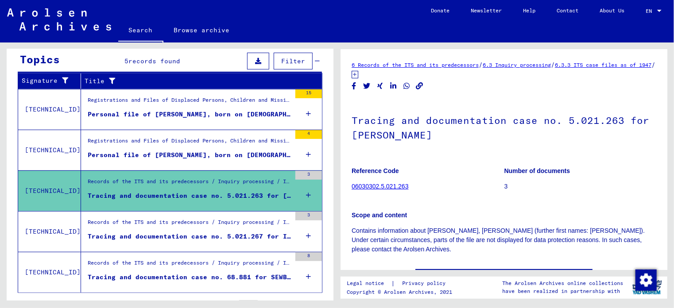
click at [180, 259] on div "Records of the ITS and its predecessors / Inquiry processing / ITS case files a…" at bounding box center [189, 265] width 203 height 12
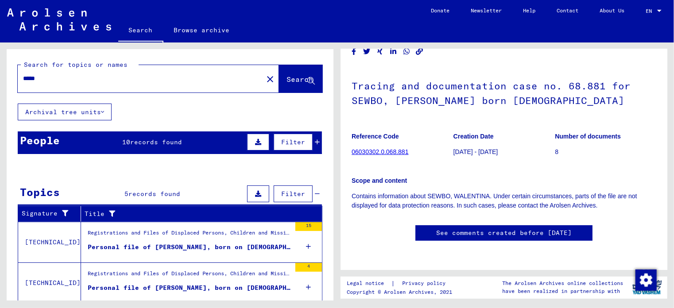
scroll to position [177, 0]
click at [503, 228] on link "See comments created before [DATE]" at bounding box center [503, 232] width 135 height 9
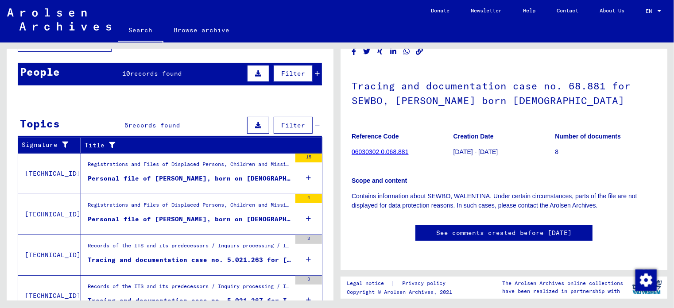
scroll to position [0, 0]
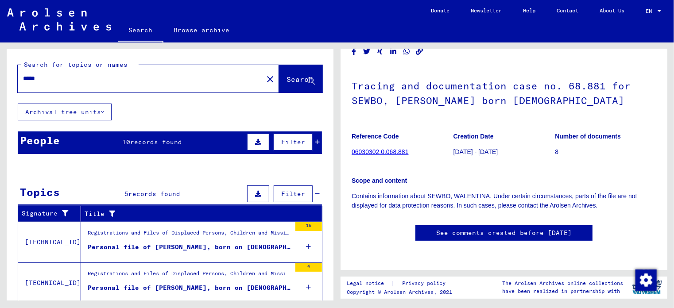
click at [32, 77] on input "*****" at bounding box center [140, 78] width 235 height 9
click at [290, 74] on button "Search" at bounding box center [300, 78] width 43 height 27
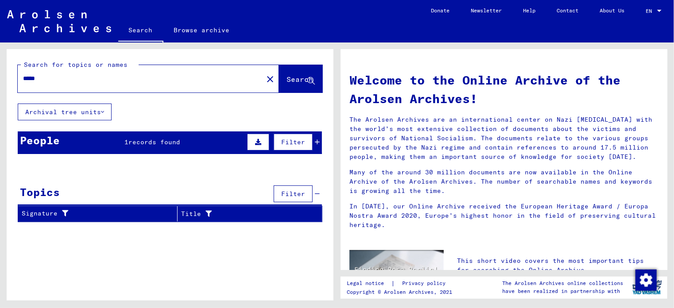
click at [156, 144] on span "records found" at bounding box center [154, 142] width 52 height 8
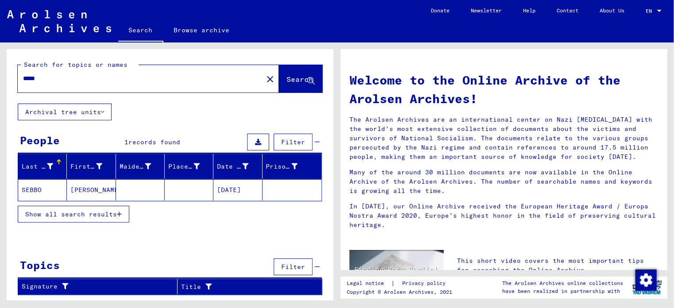
click at [80, 195] on mat-cell "[PERSON_NAME]" at bounding box center [91, 189] width 49 height 21
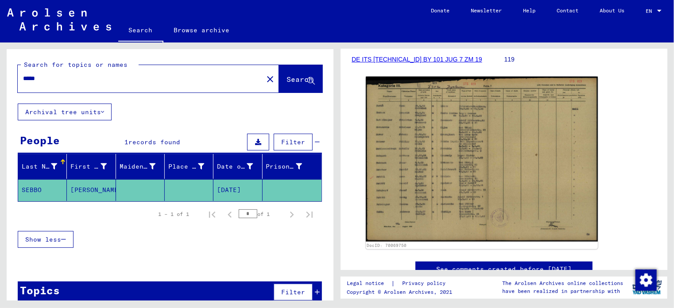
scroll to position [133, 0]
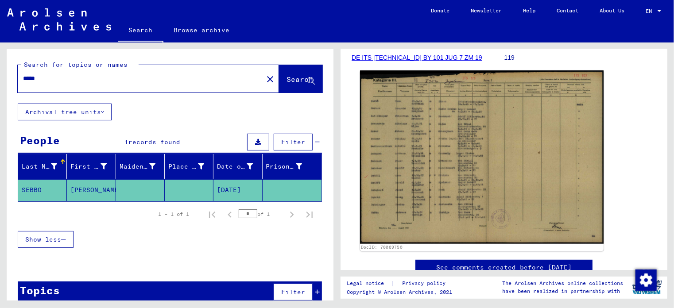
click at [485, 144] on img at bounding box center [482, 156] width 244 height 173
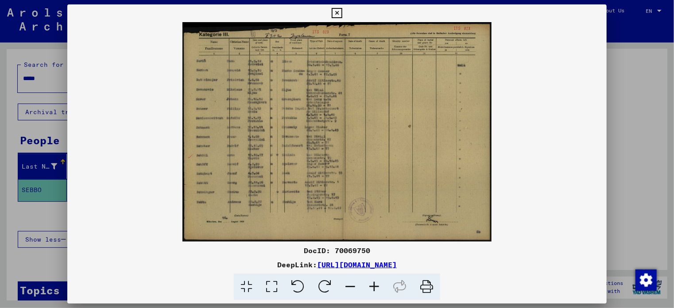
click at [375, 289] on icon at bounding box center [374, 287] width 24 height 27
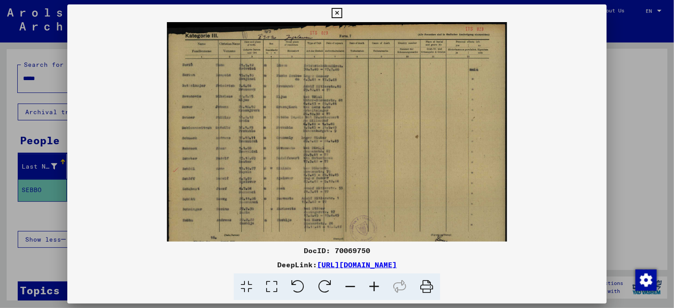
click at [375, 289] on icon at bounding box center [374, 287] width 24 height 27
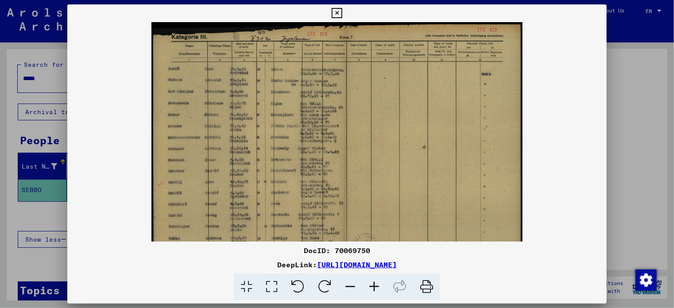
click at [375, 290] on icon at bounding box center [374, 287] width 24 height 27
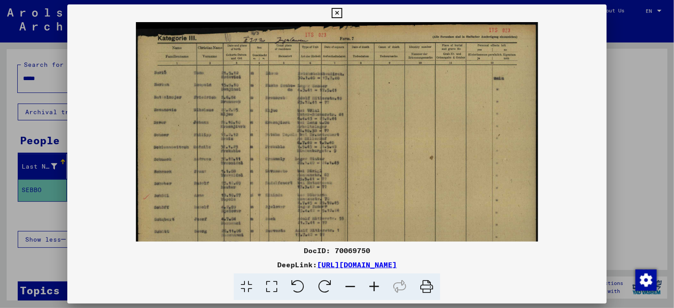
click at [375, 290] on icon at bounding box center [374, 287] width 24 height 27
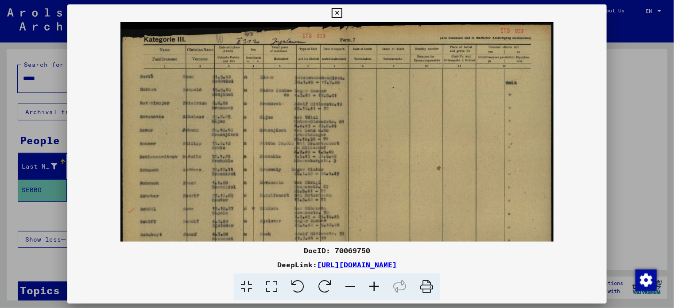
click at [375, 290] on icon at bounding box center [374, 287] width 24 height 27
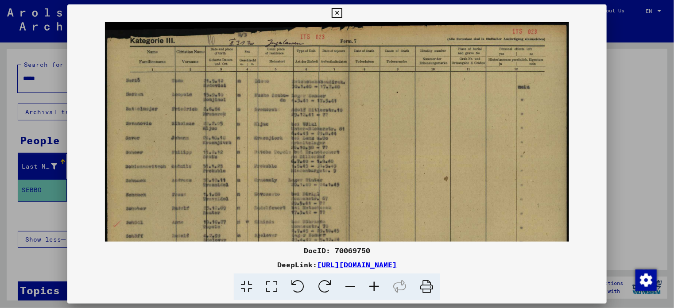
click at [375, 290] on icon at bounding box center [374, 287] width 24 height 27
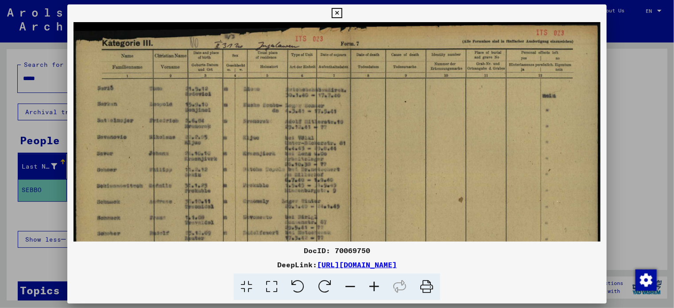
click at [375, 290] on icon at bounding box center [374, 287] width 24 height 27
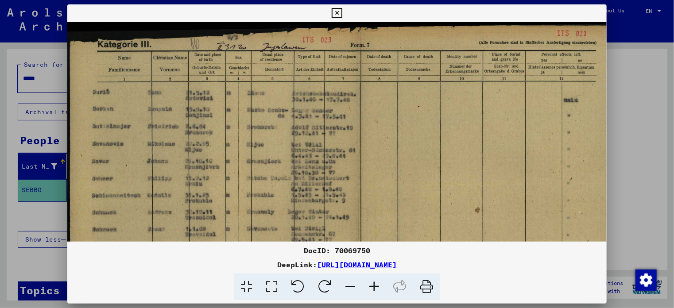
click at [375, 290] on icon at bounding box center [374, 287] width 24 height 27
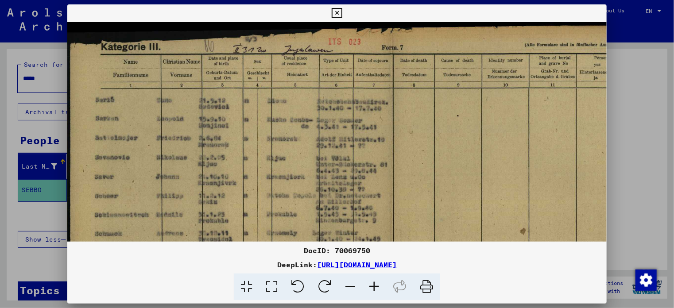
click at [375, 290] on icon at bounding box center [374, 287] width 24 height 27
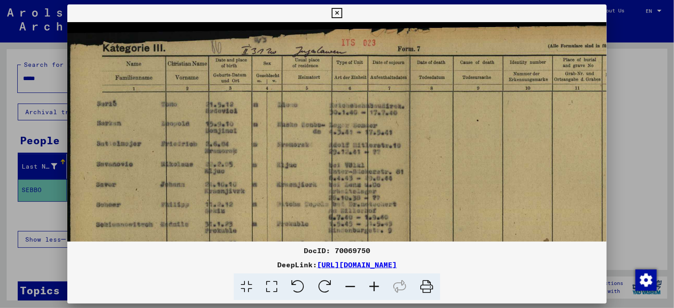
click at [375, 290] on icon at bounding box center [374, 287] width 24 height 27
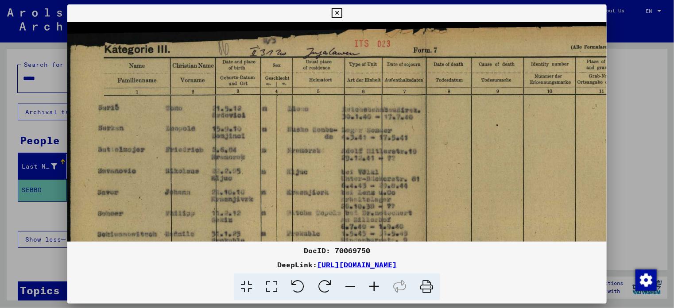
click at [375, 290] on icon at bounding box center [374, 287] width 24 height 27
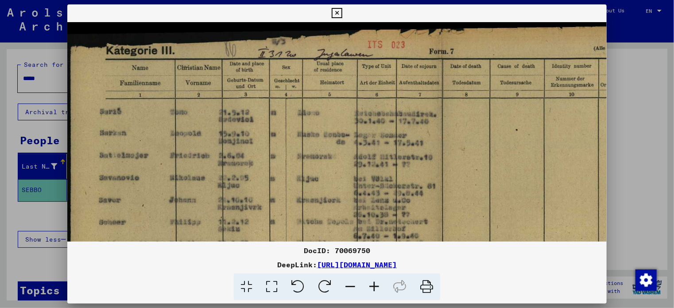
click at [375, 290] on icon at bounding box center [374, 287] width 24 height 27
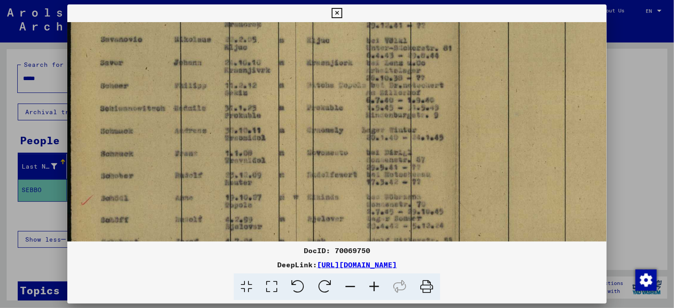
drag, startPoint x: 242, startPoint y: 204, endPoint x: 304, endPoint y: 60, distance: 156.7
click at [304, 60] on img at bounding box center [439, 142] width 744 height 530
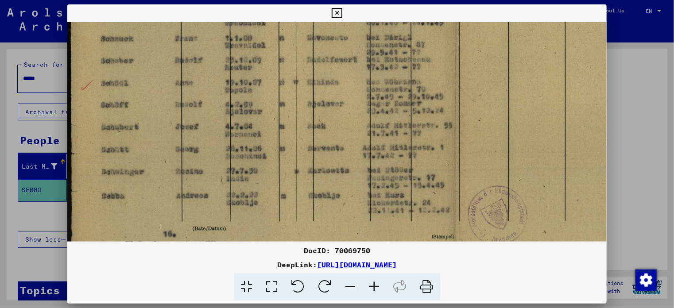
scroll to position [262, 0]
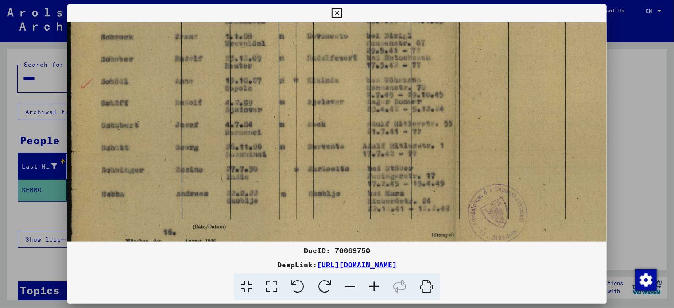
drag, startPoint x: 293, startPoint y: 104, endPoint x: 306, endPoint y: 73, distance: 33.3
click at [306, 73] on img at bounding box center [439, 25] width 744 height 530
click at [335, 10] on icon at bounding box center [337, 13] width 10 height 11
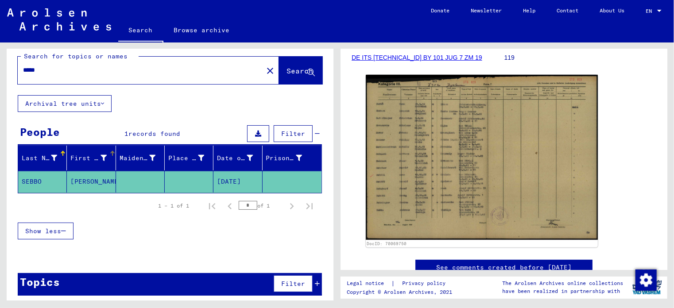
scroll to position [11, 0]
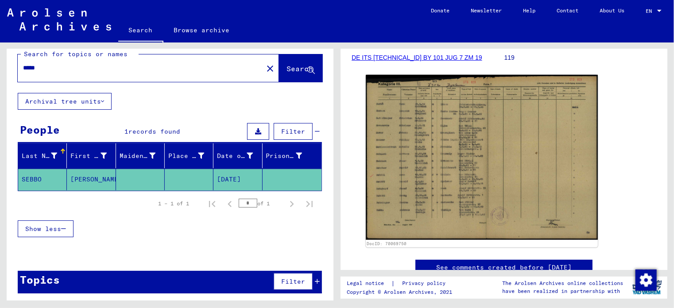
click at [58, 66] on input "*****" at bounding box center [140, 67] width 235 height 9
type input "*****"
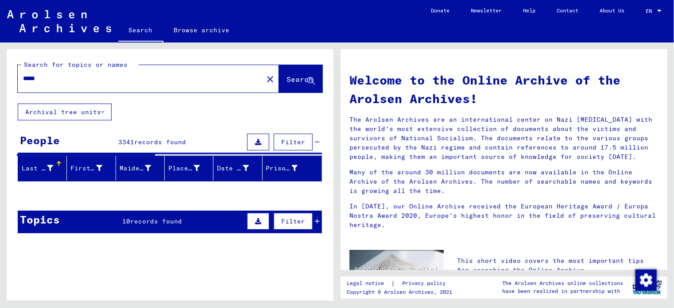
click at [286, 79] on span "Search" at bounding box center [299, 79] width 27 height 9
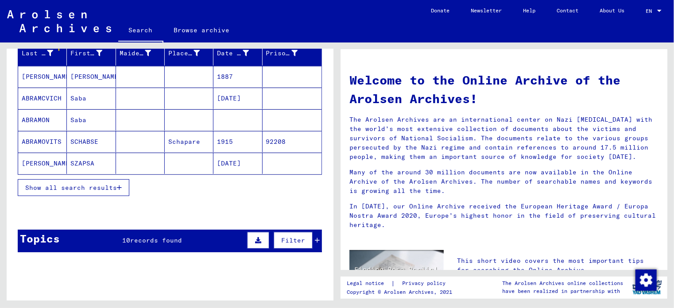
scroll to position [133, 0]
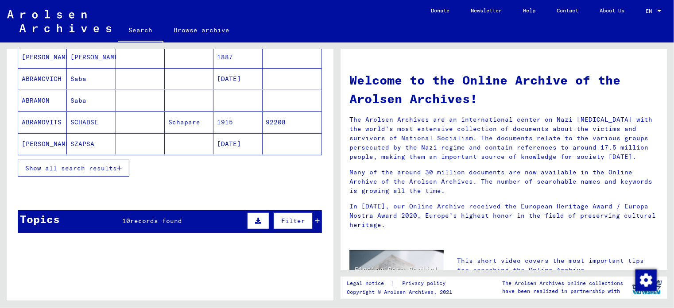
click at [159, 220] on span "records found" at bounding box center [157, 221] width 52 height 8
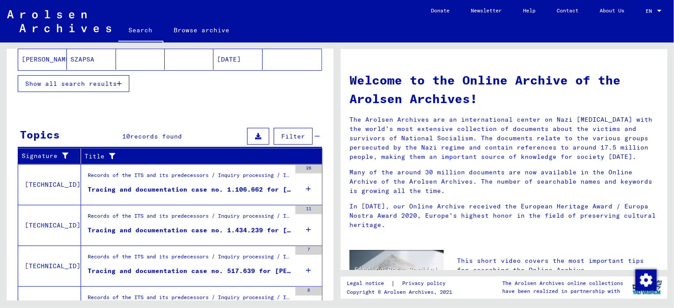
scroll to position [221, 0]
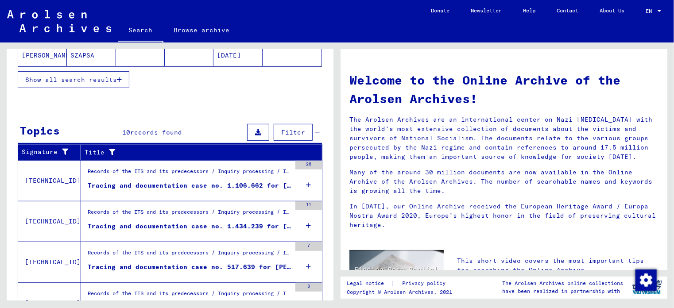
click at [173, 181] on div "Tracing and documentation case no. 1.106.662 for [PERSON_NAME] born [DEMOGRAPHI…" at bounding box center [189, 185] width 203 height 9
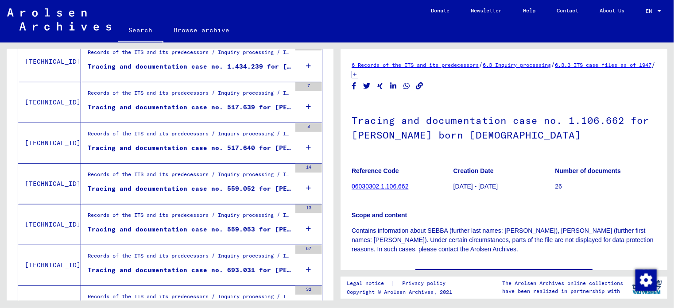
click at [174, 178] on div "Records of the ITS and its predecessors / Inquiry processing / ITS case files a…" at bounding box center [189, 176] width 203 height 12
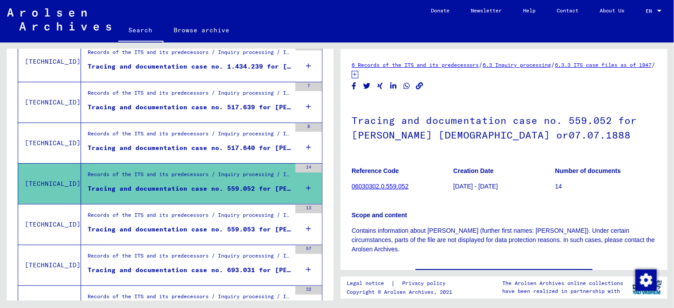
click at [173, 220] on div "Records of the ITS and its predecessors / Inquiry processing / ITS case files a…" at bounding box center [189, 217] width 203 height 12
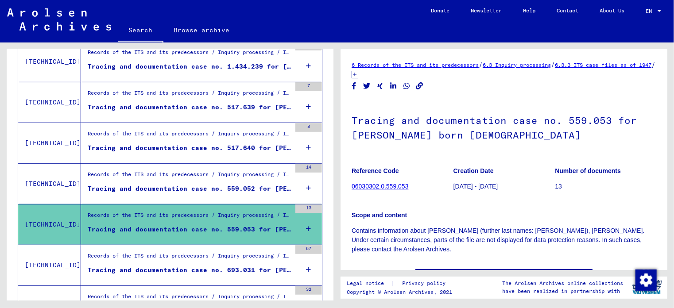
click at [168, 255] on div "Records of the ITS and its predecessors / Inquiry processing / ITS case files a…" at bounding box center [189, 258] width 203 height 12
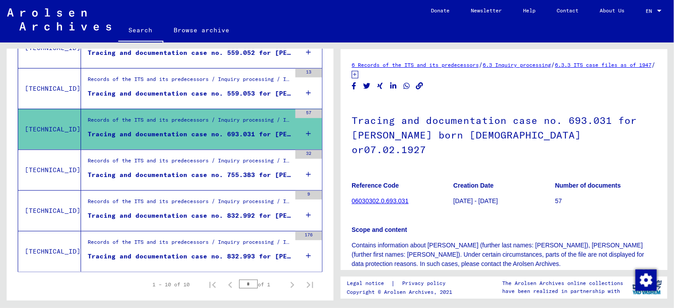
scroll to position [377, 0]
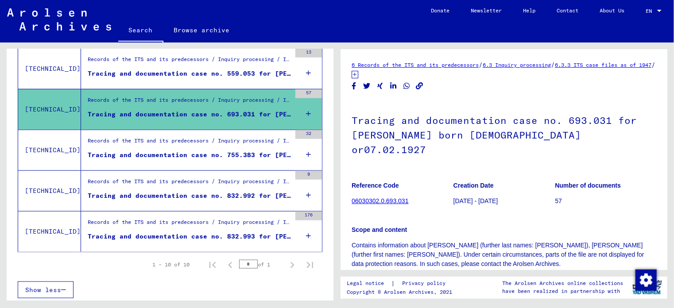
click at [180, 243] on div "Records of the ITS and its predecessors / Inquiry processing / ITS case files a…" at bounding box center [186, 232] width 210 height 40
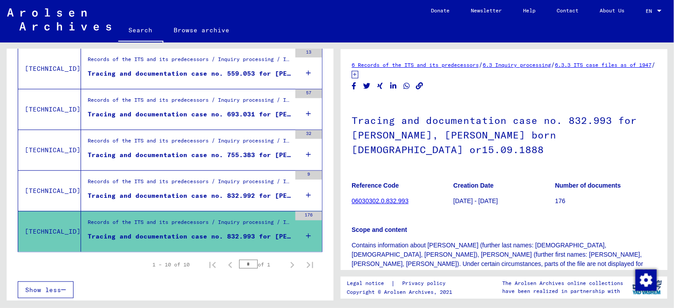
click at [195, 197] on div "Tracing and documentation case no. 832.992 for [PERSON_NAME] born [DEMOGRAPHIC_…" at bounding box center [189, 195] width 203 height 9
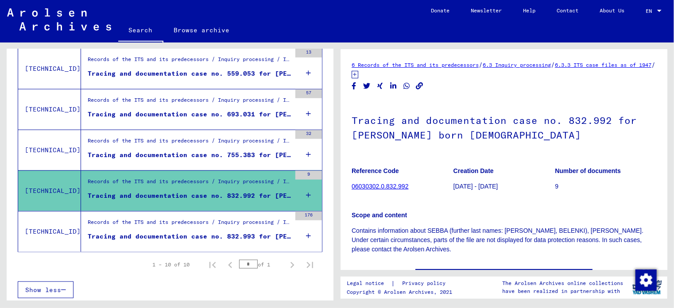
click at [200, 155] on div "Tracing and documentation case no. 755.383 for [PERSON_NAME] [DEMOGRAPHIC_DATA]…" at bounding box center [189, 155] width 203 height 9
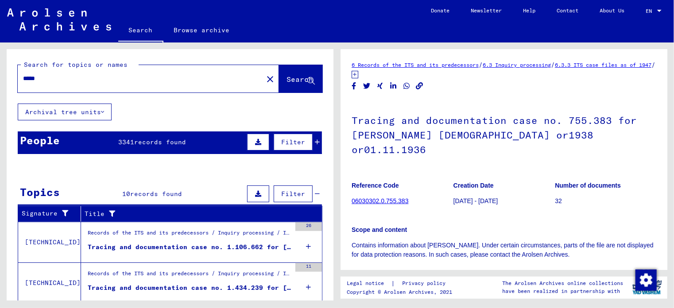
click at [288, 143] on span "Filter" at bounding box center [293, 142] width 24 height 8
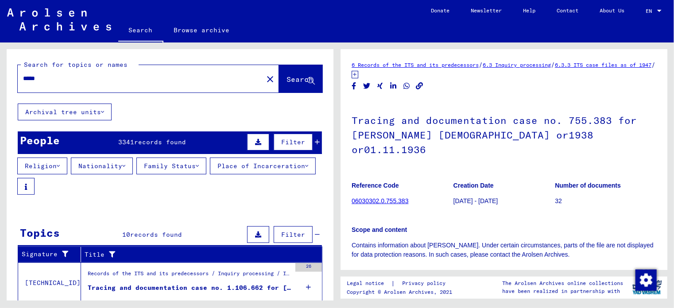
click at [123, 162] on button "Nationality" at bounding box center [102, 166] width 62 height 17
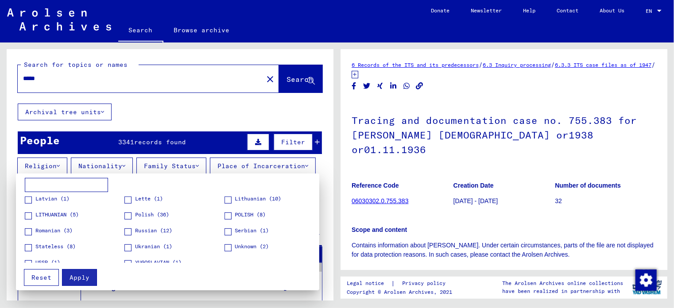
scroll to position [76, 0]
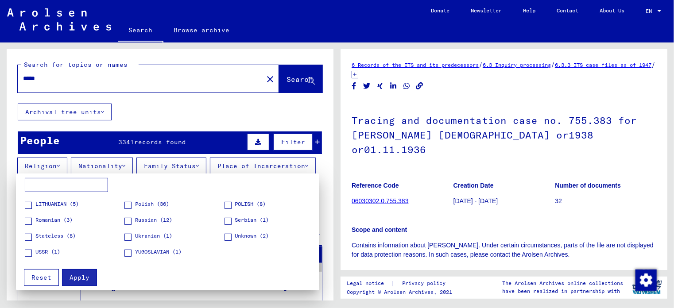
click at [30, 250] on span at bounding box center [28, 253] width 7 height 7
click at [82, 279] on span "Apply" at bounding box center [80, 278] width 20 height 8
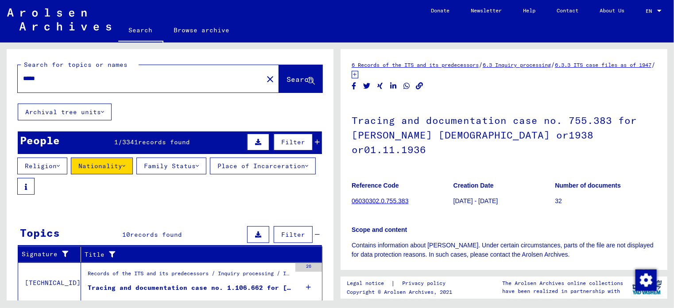
click at [285, 143] on span "Filter" at bounding box center [293, 142] width 24 height 8
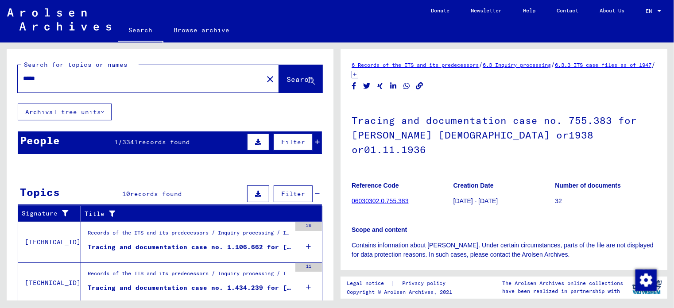
click at [290, 138] on span "Filter" at bounding box center [293, 142] width 24 height 8
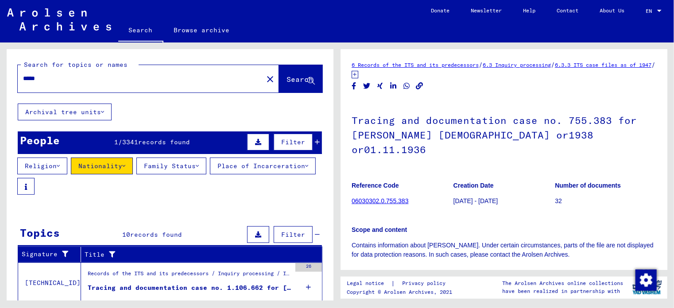
click at [133, 166] on button "Nationality" at bounding box center [102, 166] width 62 height 17
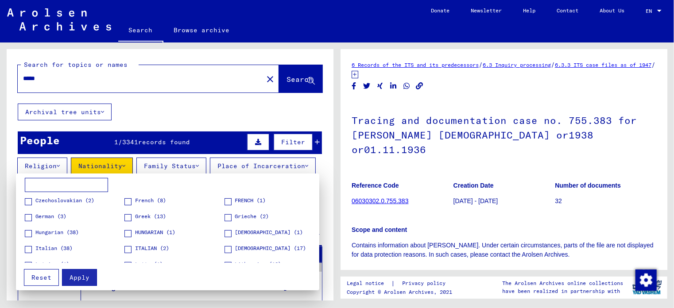
scroll to position [76, 0]
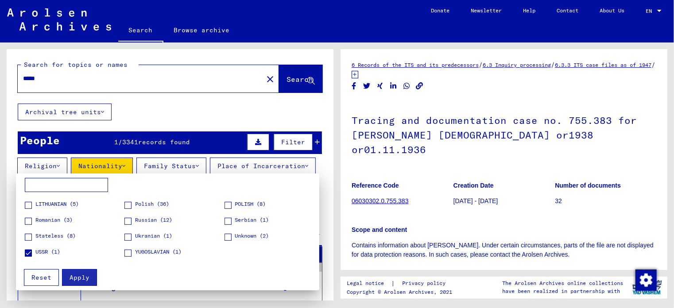
click at [126, 218] on span at bounding box center [127, 221] width 7 height 7
click at [70, 275] on span "Apply" at bounding box center [80, 278] width 20 height 8
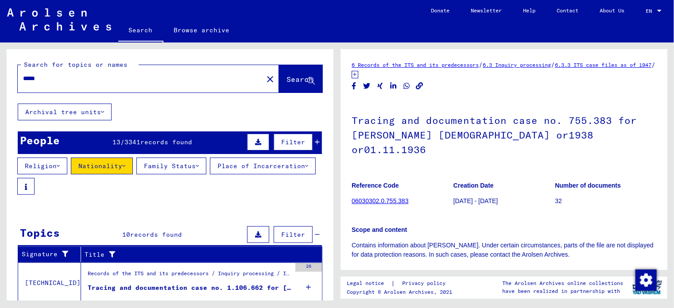
click at [96, 141] on div "People 13 / 3341 records found Filter" at bounding box center [170, 143] width 304 height 23
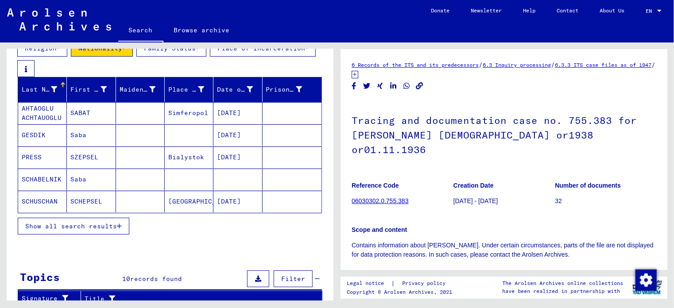
scroll to position [133, 0]
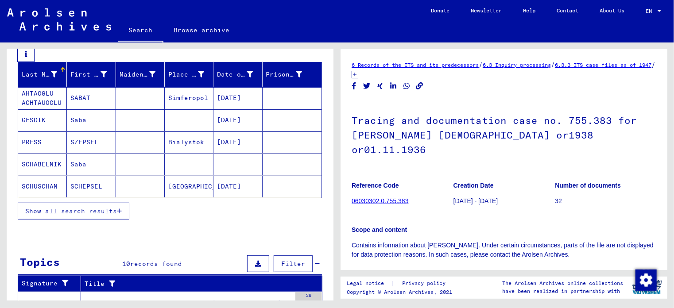
click at [66, 213] on span "Show all search results" at bounding box center [71, 211] width 92 height 8
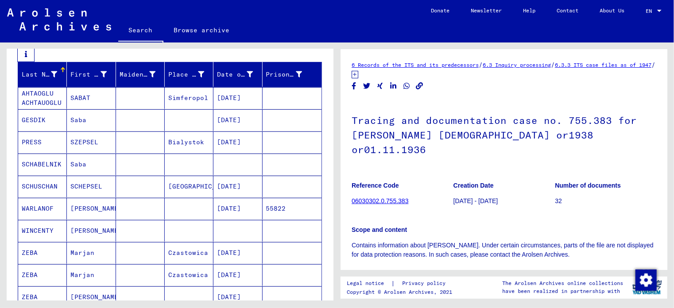
scroll to position [44, 0]
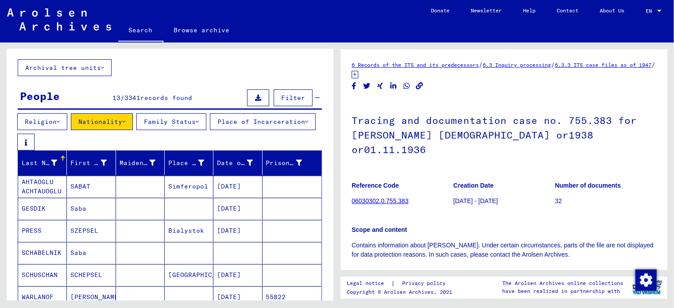
click at [161, 120] on button "Family Status" at bounding box center [171, 121] width 70 height 17
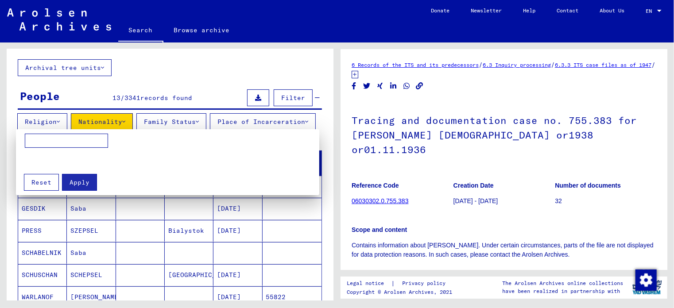
click at [287, 99] on div at bounding box center [337, 154] width 674 height 308
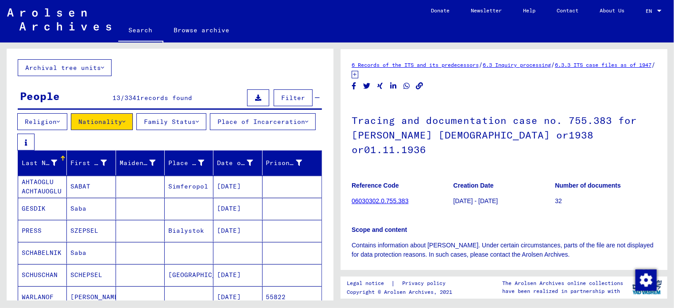
click at [285, 100] on span "Filter" at bounding box center [293, 98] width 24 height 8
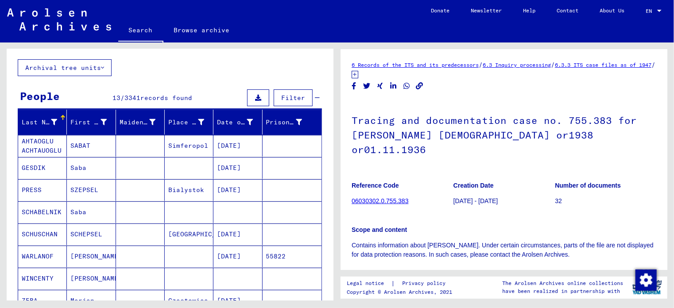
click at [290, 94] on span "Filter" at bounding box center [293, 98] width 24 height 8
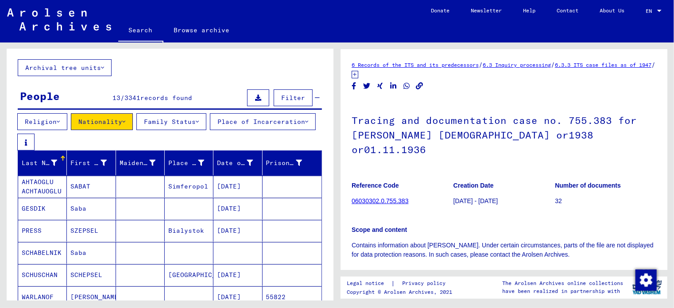
click at [130, 122] on button "Nationality" at bounding box center [102, 121] width 62 height 17
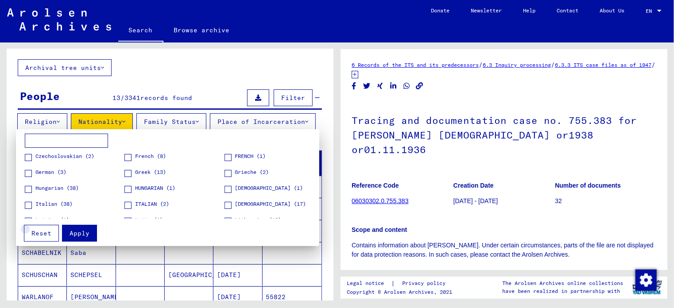
click at [51, 233] on button "Reset" at bounding box center [41, 233] width 35 height 17
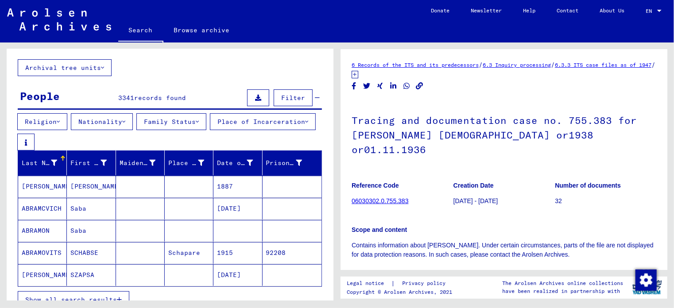
click at [58, 164] on div "Last Name" at bounding box center [45, 163] width 46 height 14
drag, startPoint x: 58, startPoint y: 165, endPoint x: 15, endPoint y: 190, distance: 50.8
click at [15, 190] on div "Last Name First Name Maiden Name Place of Birth Date of Birth Prisoner # ZYWIER…" at bounding box center [170, 235] width 327 height 169
click at [302, 99] on button "Filter" at bounding box center [293, 97] width 39 height 17
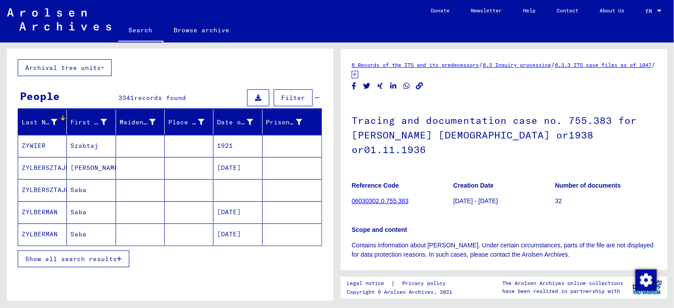
click at [298, 102] on button "Filter" at bounding box center [293, 97] width 39 height 17
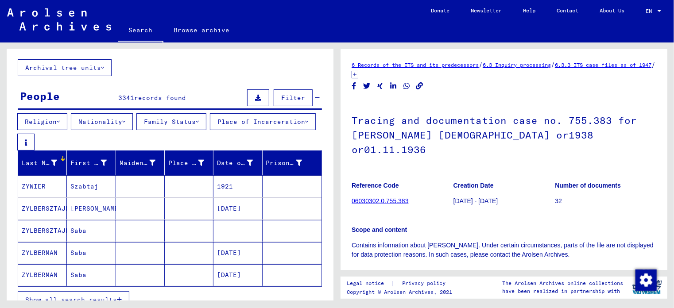
click at [210, 130] on button "Place of Incarceration" at bounding box center [263, 121] width 106 height 17
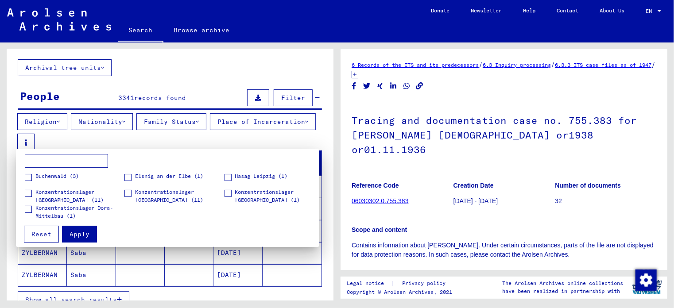
click at [61, 122] on div at bounding box center [337, 154] width 674 height 308
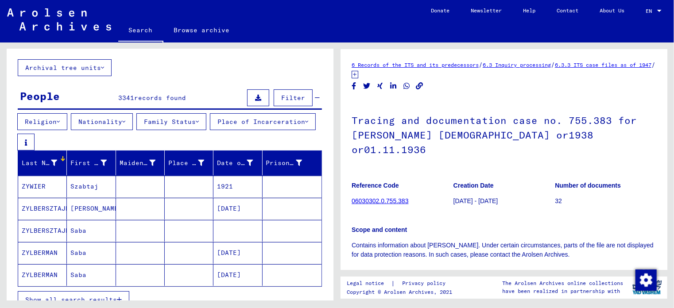
click at [60, 122] on icon at bounding box center [58, 122] width 3 height 6
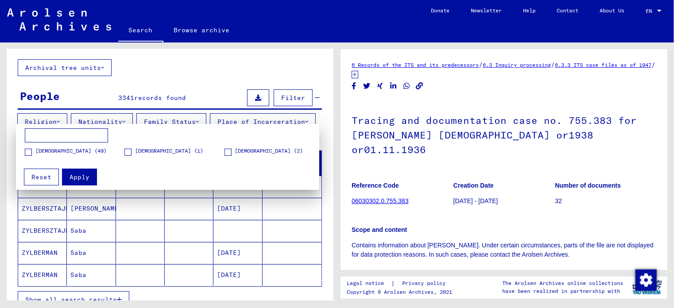
click at [188, 233] on div at bounding box center [337, 154] width 674 height 308
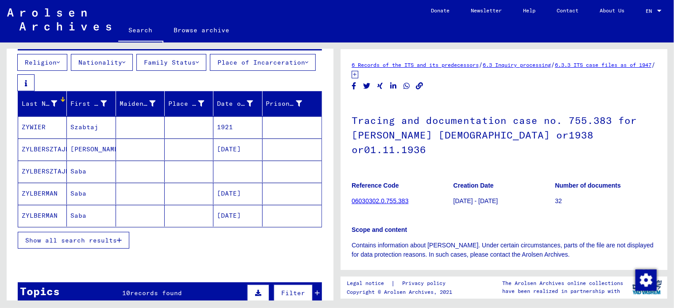
scroll to position [89, 0]
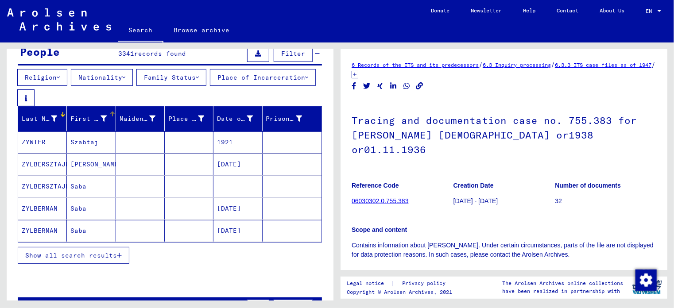
click at [52, 120] on icon at bounding box center [54, 119] width 6 height 6
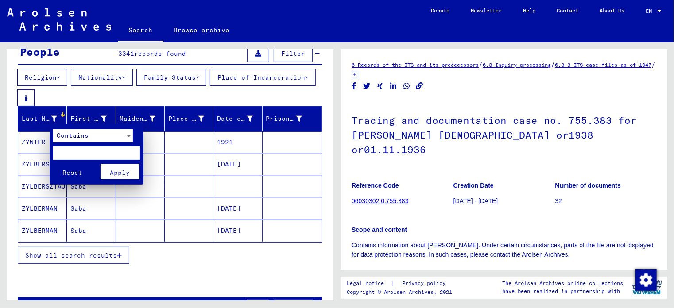
click at [63, 153] on input "text" at bounding box center [96, 153] width 87 height 13
click at [113, 154] on input "**" at bounding box center [96, 153] width 87 height 13
type input "*****"
click at [115, 169] on span "Apply" at bounding box center [120, 173] width 20 height 8
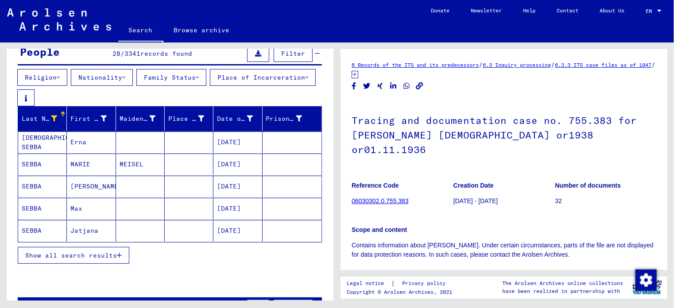
click at [34, 193] on mat-cell "SEBBA" at bounding box center [42, 187] width 49 height 22
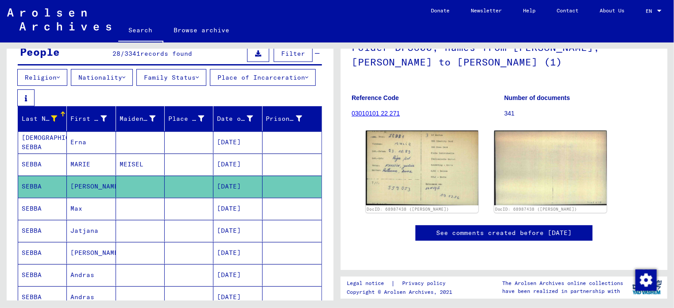
scroll to position [89, 0]
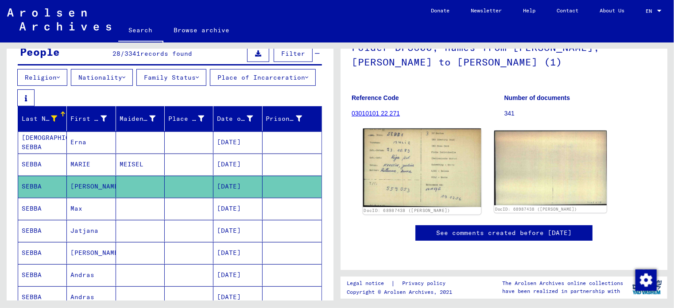
click at [457, 170] on img at bounding box center [422, 168] width 118 height 78
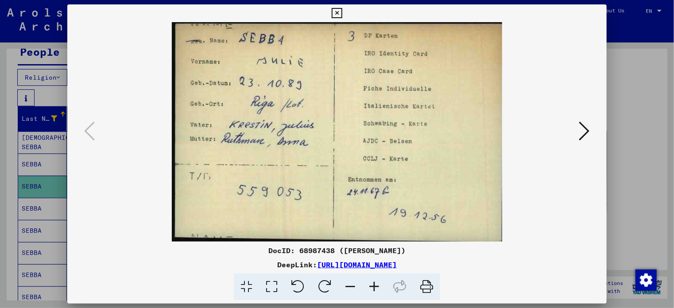
click at [5, 234] on div at bounding box center [337, 154] width 674 height 308
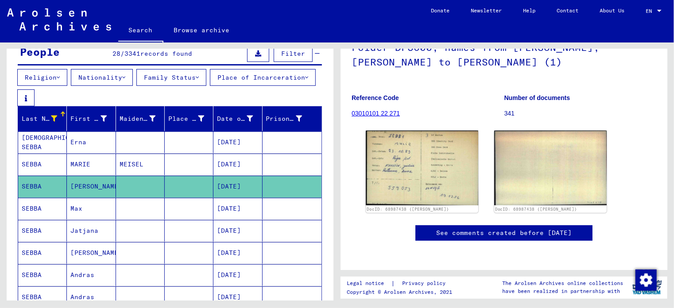
click at [34, 238] on mat-cell "SEBBA" at bounding box center [42, 231] width 49 height 22
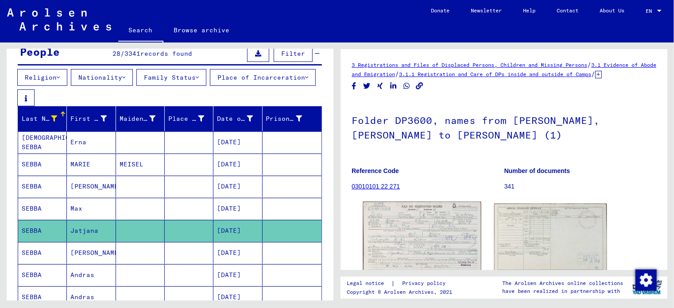
click at [416, 230] on img at bounding box center [422, 238] width 118 height 73
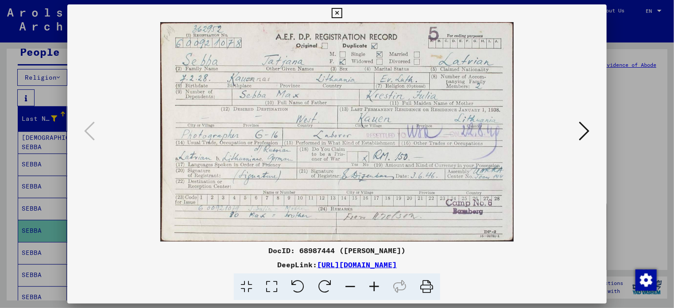
click at [6, 244] on div at bounding box center [337, 154] width 674 height 308
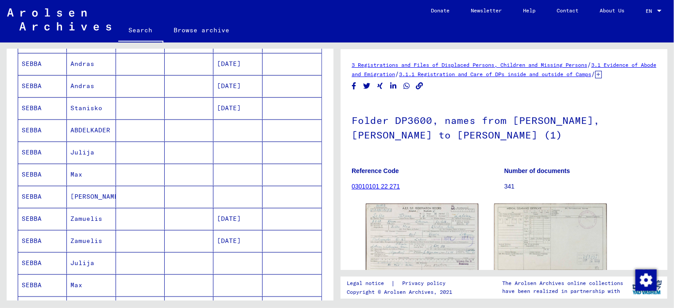
scroll to position [398, 0]
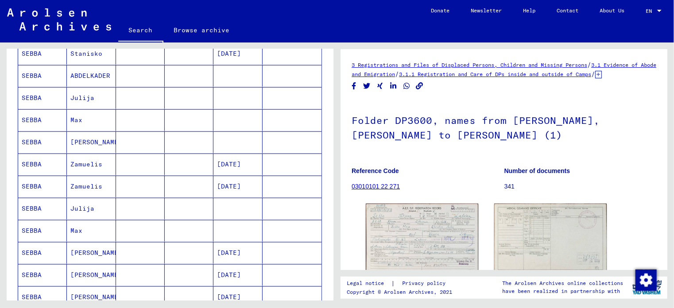
click at [53, 254] on mat-cell "SEBBA" at bounding box center [42, 253] width 49 height 22
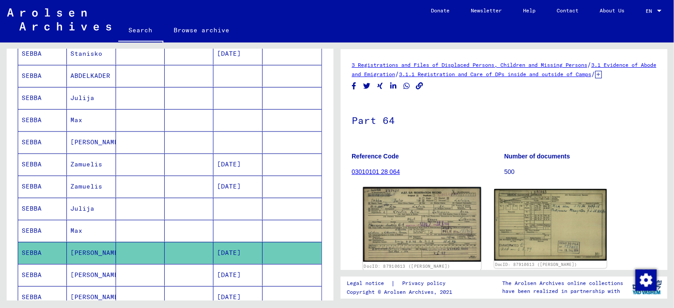
click at [410, 241] on img at bounding box center [422, 224] width 118 height 75
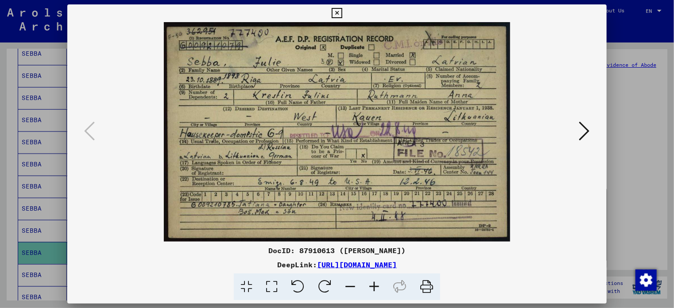
click at [12, 191] on div at bounding box center [337, 154] width 674 height 308
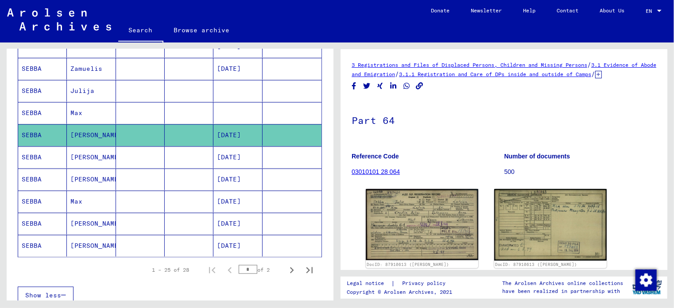
scroll to position [531, 0]
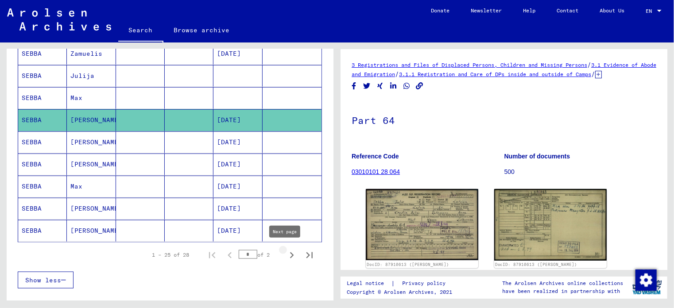
click at [286, 255] on icon "Next page" at bounding box center [292, 255] width 12 height 12
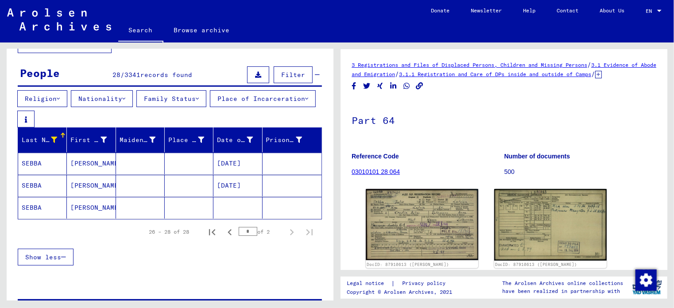
scroll to position [44, 0]
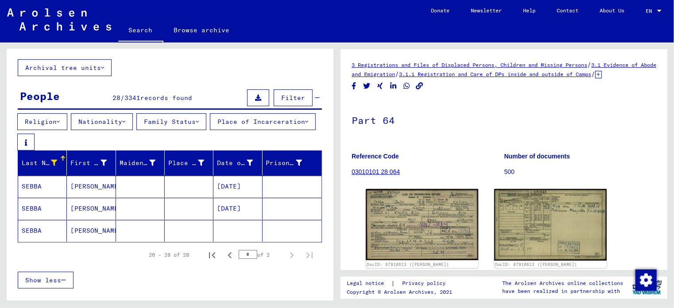
click at [36, 236] on mat-cell "SEBBA" at bounding box center [42, 231] width 49 height 22
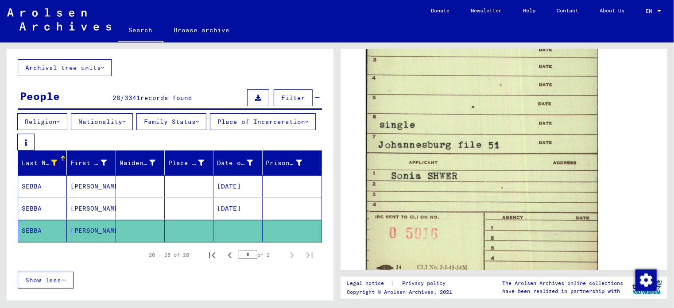
scroll to position [664, 0]
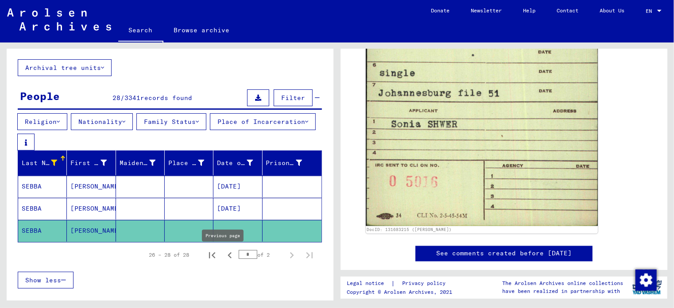
click at [224, 259] on icon "Previous page" at bounding box center [230, 255] width 12 height 12
type input "*"
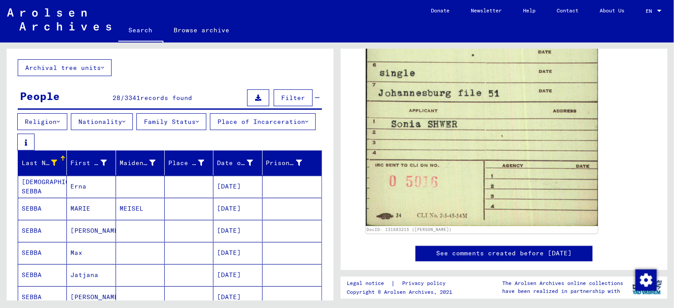
click at [39, 212] on mat-cell "SEBBA" at bounding box center [42, 209] width 49 height 22
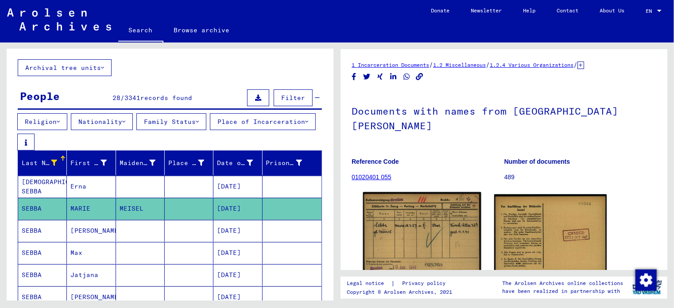
click at [445, 224] on img at bounding box center [422, 234] width 118 height 84
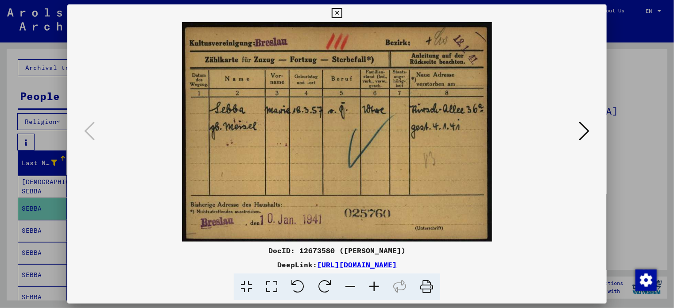
click at [7, 220] on div at bounding box center [337, 154] width 674 height 308
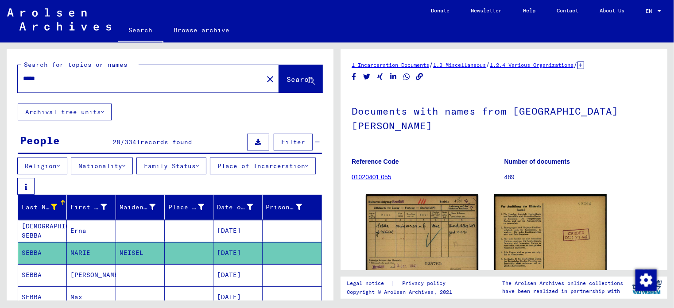
click at [34, 79] on input "*****" at bounding box center [140, 78] width 235 height 9
type input "****"
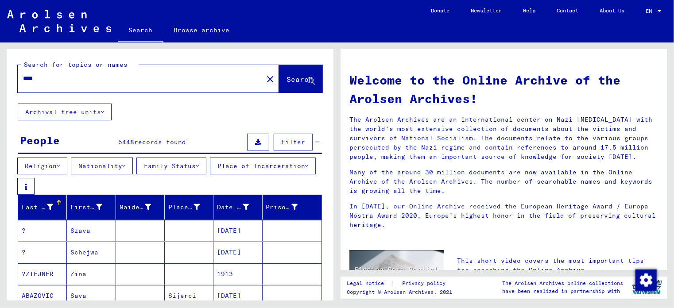
click at [52, 207] on icon at bounding box center [50, 207] width 6 height 6
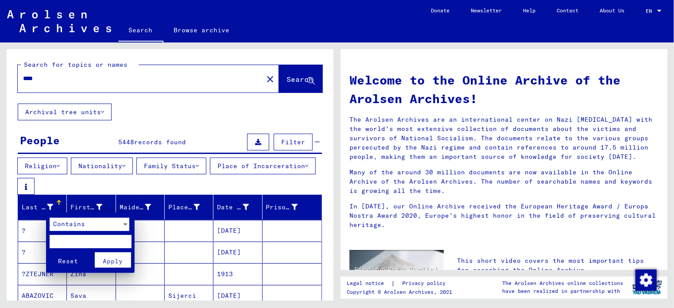
click at [70, 240] on input "text" at bounding box center [91, 241] width 82 height 13
type input "****"
click at [121, 262] on span "Apply" at bounding box center [113, 261] width 20 height 8
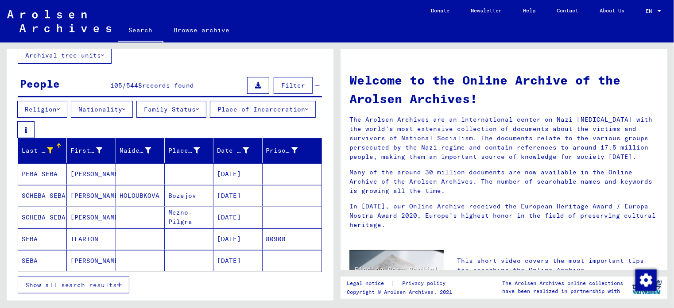
scroll to position [89, 0]
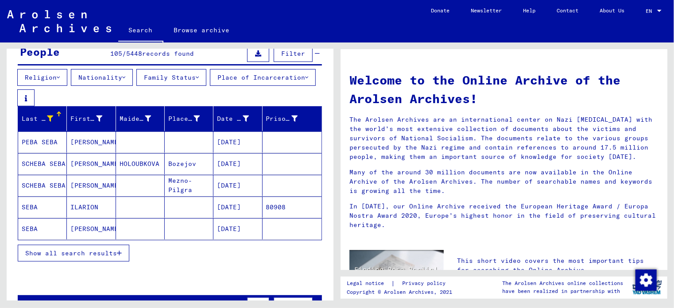
click at [43, 210] on mat-cell "SEBA" at bounding box center [42, 207] width 49 height 21
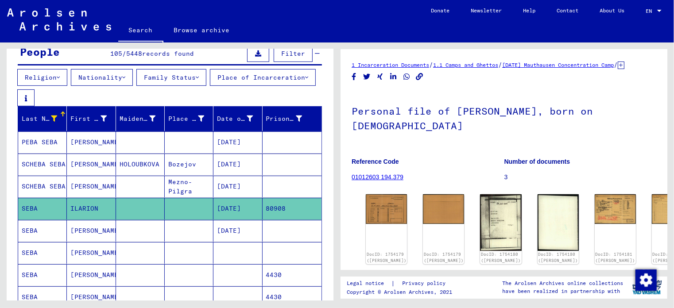
scroll to position [73, 0]
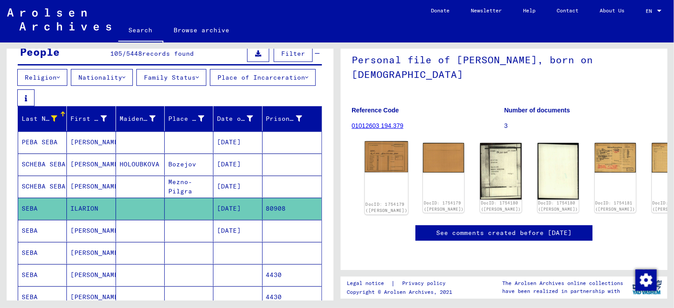
click at [392, 150] on img at bounding box center [386, 156] width 43 height 31
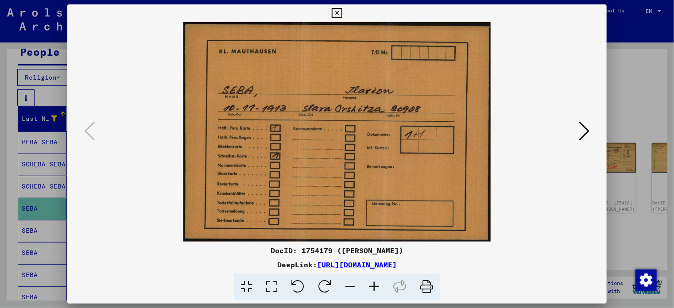
click at [580, 129] on icon at bounding box center [584, 130] width 11 height 21
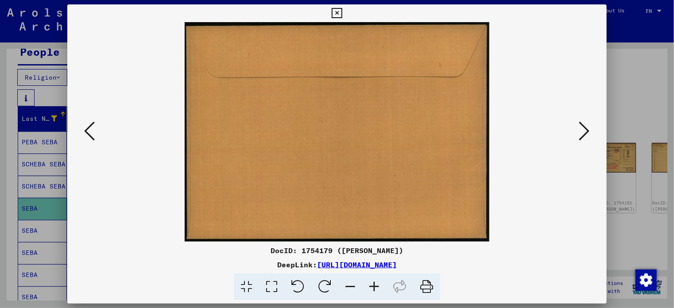
click at [580, 129] on icon at bounding box center [584, 130] width 11 height 21
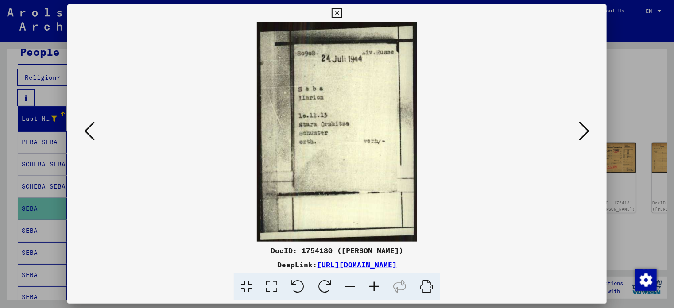
click at [580, 129] on icon at bounding box center [584, 130] width 11 height 21
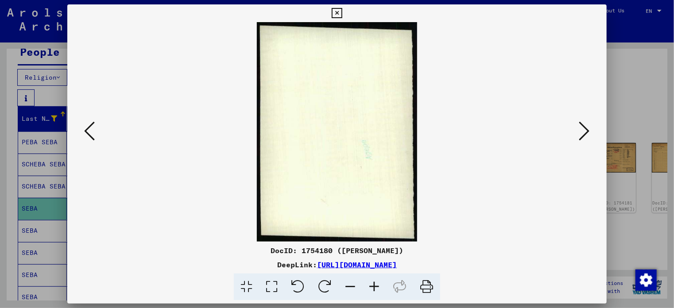
click at [580, 129] on icon at bounding box center [584, 130] width 11 height 21
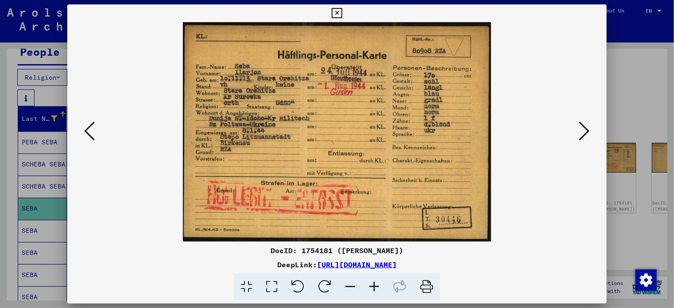
click at [578, 131] on button at bounding box center [584, 131] width 16 height 25
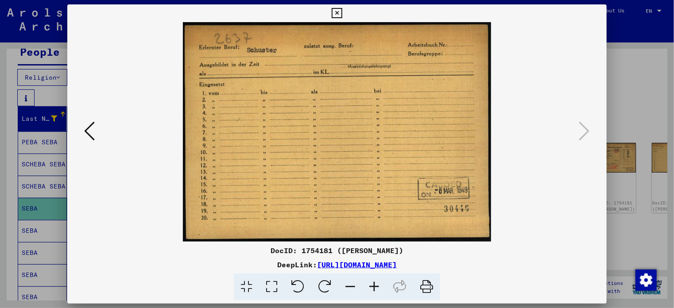
click at [7, 232] on div at bounding box center [337, 154] width 674 height 308
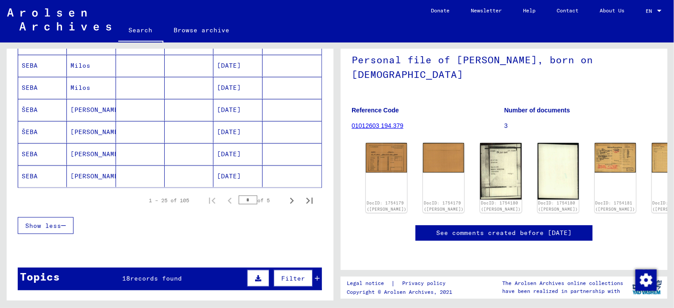
scroll to position [664, 0]
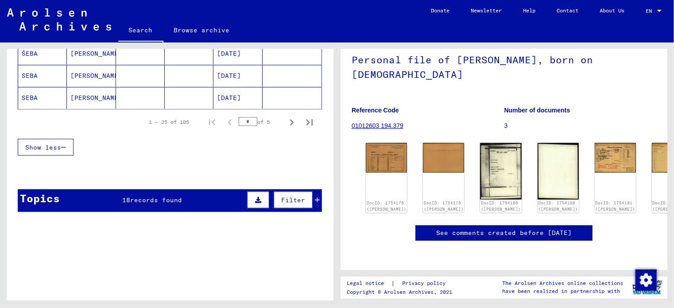
click at [182, 195] on div "Topics 18 records found Filter" at bounding box center [170, 201] width 304 height 23
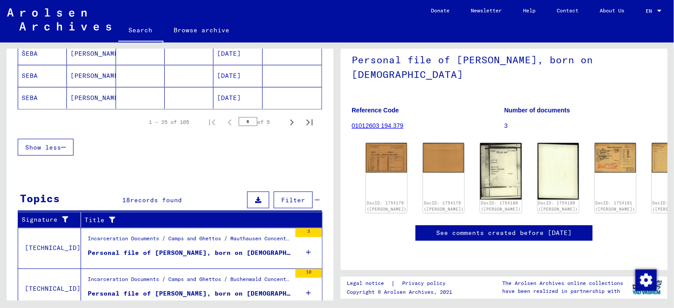
click at [161, 245] on mat-grid-list "Incarceration Documents / Camps and Ghettos / Mauthausen Concentration Camp / I…" at bounding box center [189, 248] width 203 height 27
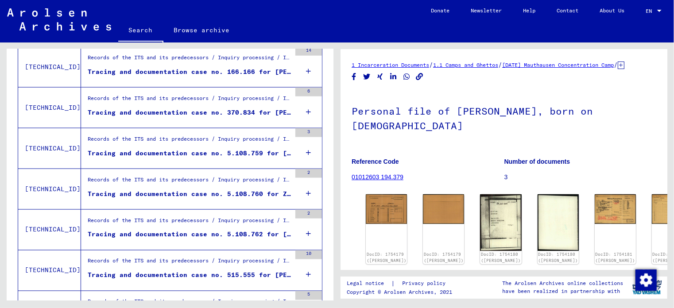
click at [214, 194] on div "Tracing and documentation case no. 5.108.760 for ZEBA, LEJB" at bounding box center [189, 194] width 203 height 9
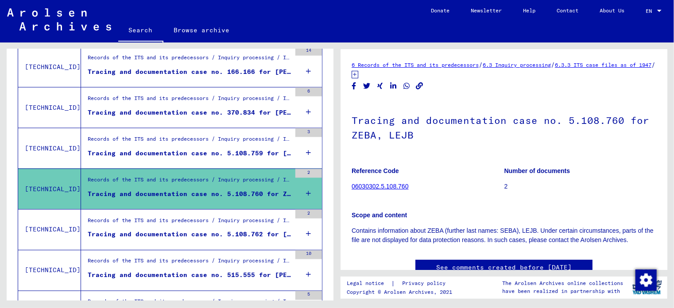
click at [215, 151] on div "Tracing and documentation case no. 5.108.759 for [PERSON_NAME] born [DEMOGRAPHI…" at bounding box center [189, 153] width 203 height 9
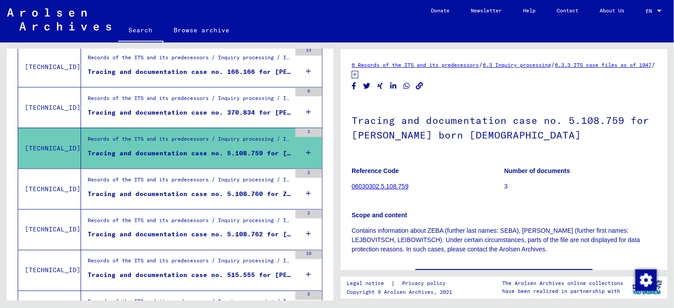
click at [216, 116] on div "Tracing and documentation case no. 370.834 for [PERSON_NAME]" at bounding box center [189, 112] width 203 height 9
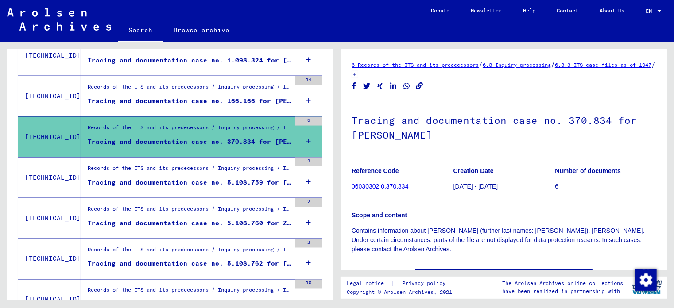
scroll to position [620, 0]
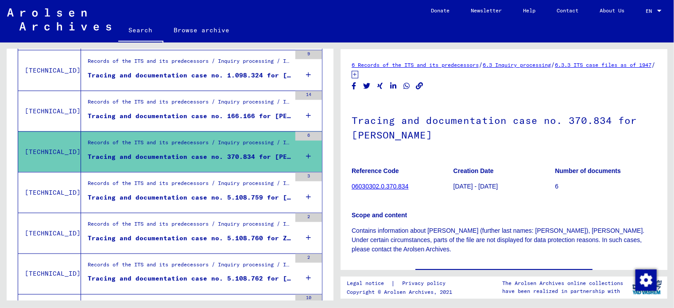
click at [220, 113] on div "Tracing and documentation case no. 166.166 for [PERSON_NAME], [PERSON_NAME] bor…" at bounding box center [189, 116] width 203 height 9
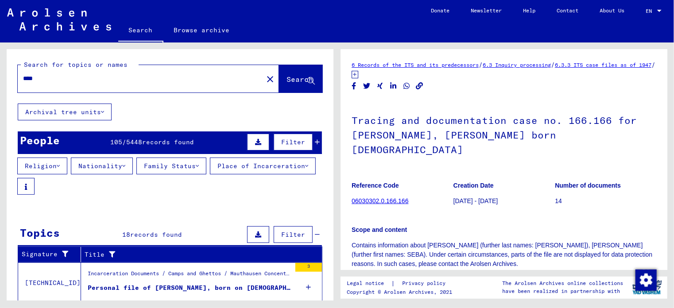
click at [132, 166] on button "Nationality" at bounding box center [102, 166] width 62 height 17
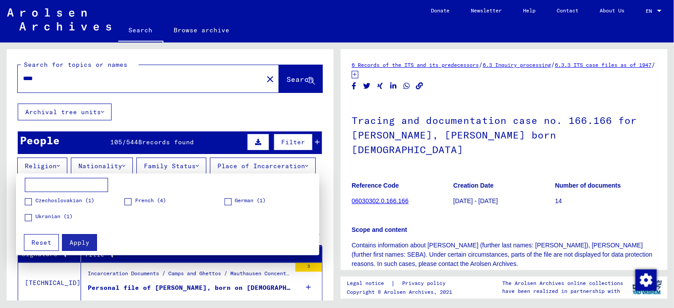
click at [130, 168] on div at bounding box center [337, 154] width 674 height 308
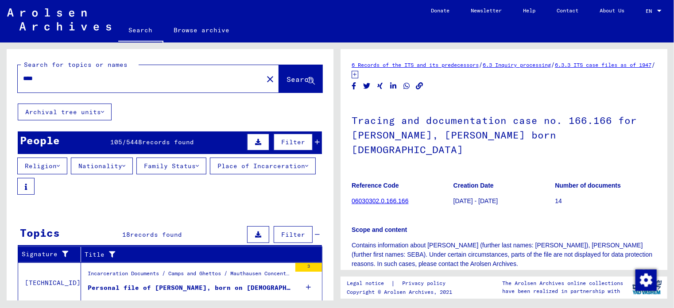
click at [125, 168] on icon at bounding box center [123, 166] width 3 height 6
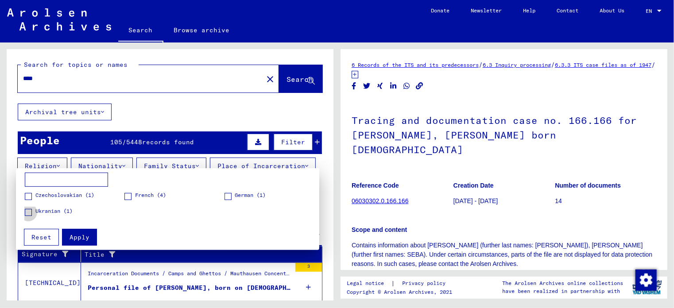
click at [28, 211] on span at bounding box center [28, 212] width 7 height 7
click at [75, 237] on span "Apply" at bounding box center [80, 237] width 20 height 8
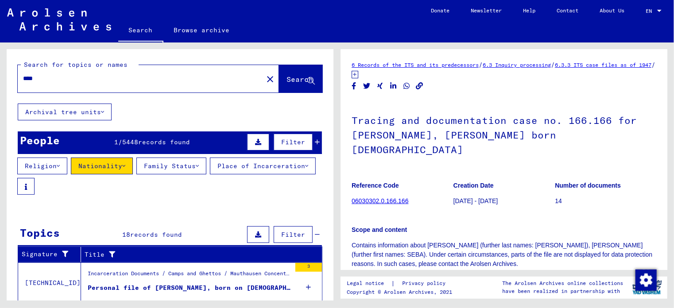
click at [80, 143] on div "People 1 / 5448 records found Filter" at bounding box center [170, 143] width 304 height 23
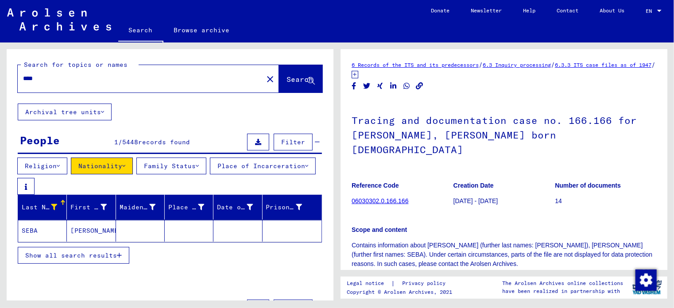
click at [38, 233] on mat-cell "SEBA" at bounding box center [42, 231] width 49 height 22
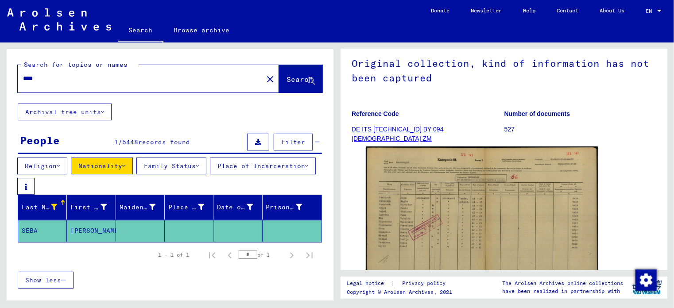
scroll to position [89, 0]
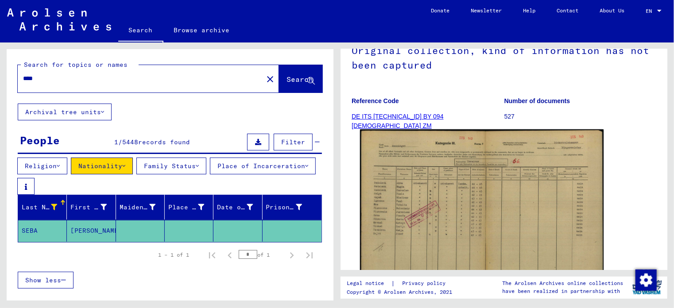
click at [444, 177] on img at bounding box center [482, 215] width 244 height 173
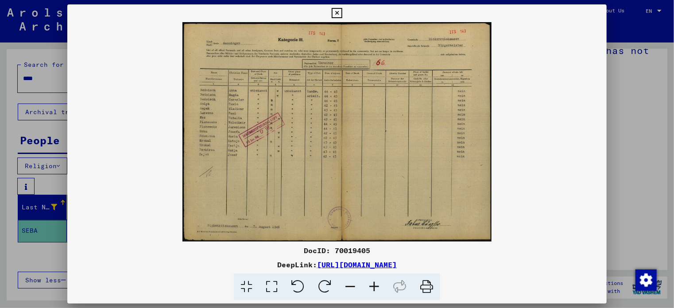
click at [379, 286] on icon at bounding box center [374, 287] width 24 height 27
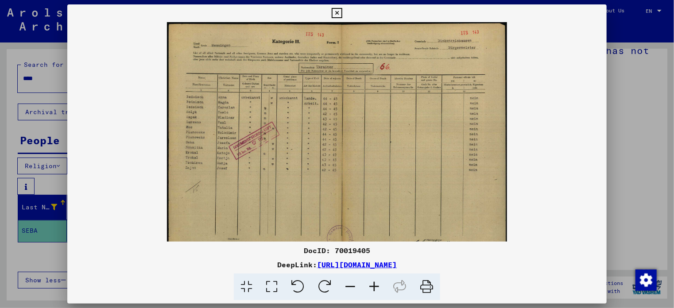
click at [379, 286] on icon at bounding box center [374, 287] width 24 height 27
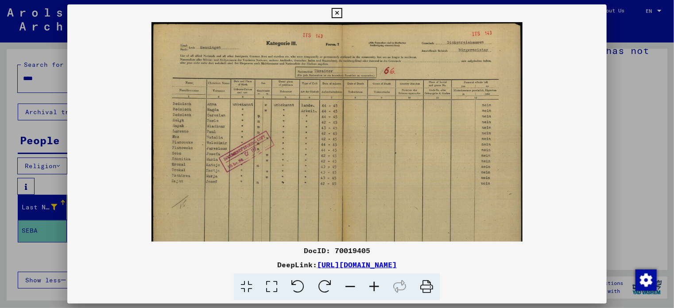
click at [379, 286] on icon at bounding box center [374, 287] width 24 height 27
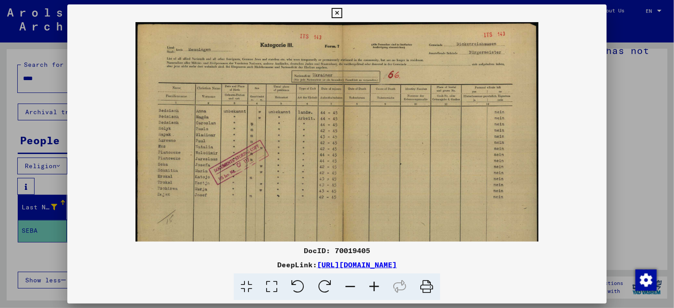
click at [379, 286] on icon at bounding box center [374, 287] width 24 height 27
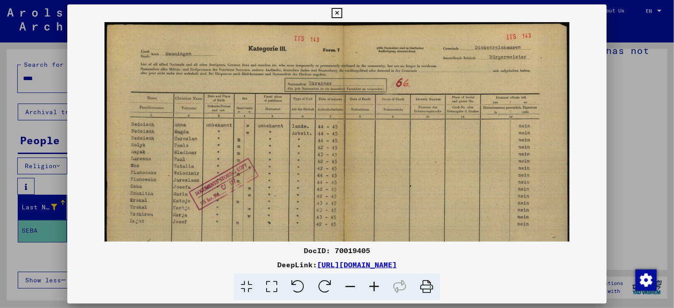
click at [379, 286] on icon at bounding box center [374, 287] width 24 height 27
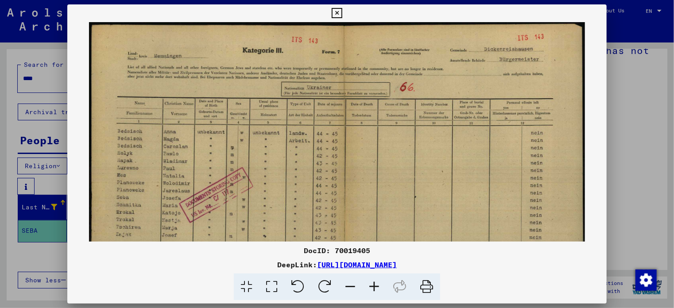
click at [379, 286] on icon at bounding box center [374, 287] width 24 height 27
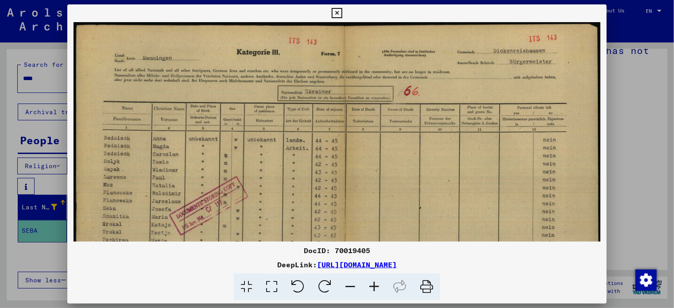
click at [379, 286] on icon at bounding box center [374, 287] width 24 height 27
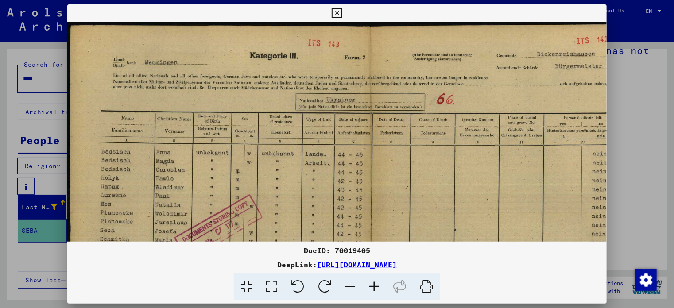
click at [379, 286] on icon at bounding box center [374, 287] width 24 height 27
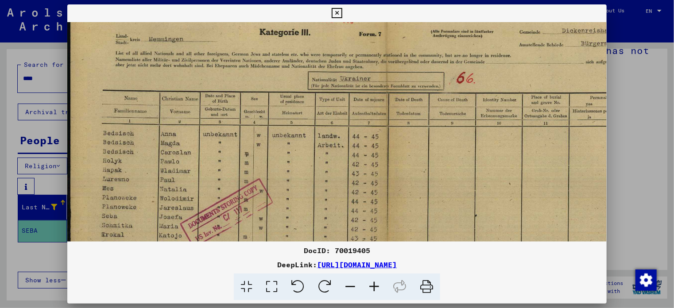
scroll to position [27, 0]
drag, startPoint x: 273, startPoint y: 172, endPoint x: 282, endPoint y: 160, distance: 14.9
click at [282, 160] on img at bounding box center [377, 216] width 621 height 441
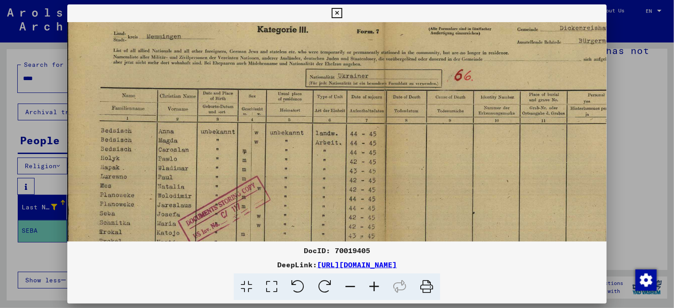
scroll to position [18, 3]
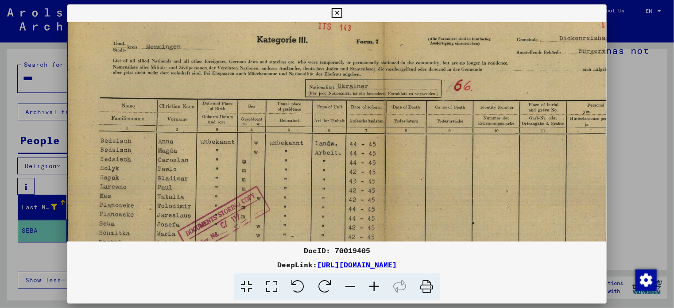
drag, startPoint x: 296, startPoint y: 194, endPoint x: 305, endPoint y: 206, distance: 15.1
click at [305, 206] on img at bounding box center [375, 224] width 621 height 441
click at [340, 14] on icon at bounding box center [337, 13] width 10 height 11
